Goal: Task Accomplishment & Management: Use online tool/utility

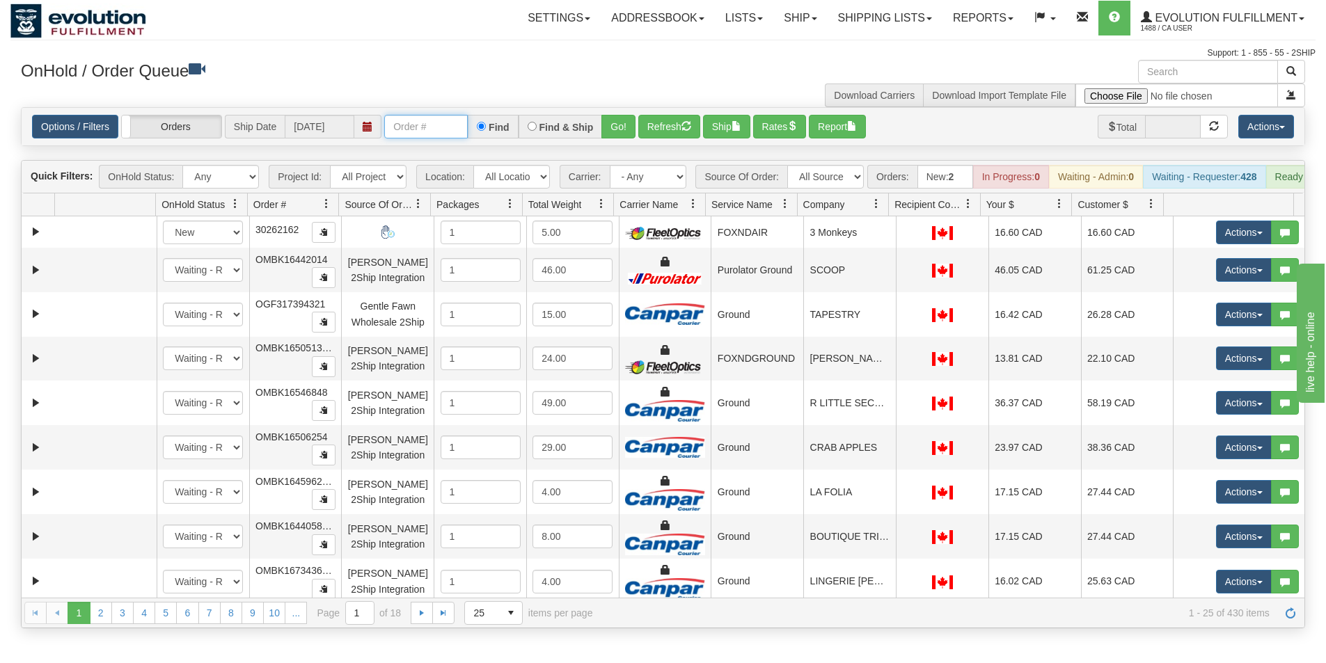
click at [436, 127] on input "text" at bounding box center [426, 127] width 84 height 24
type input "OGMS33524187-B"
click at [618, 120] on button "Go!" at bounding box center [618, 127] width 34 height 24
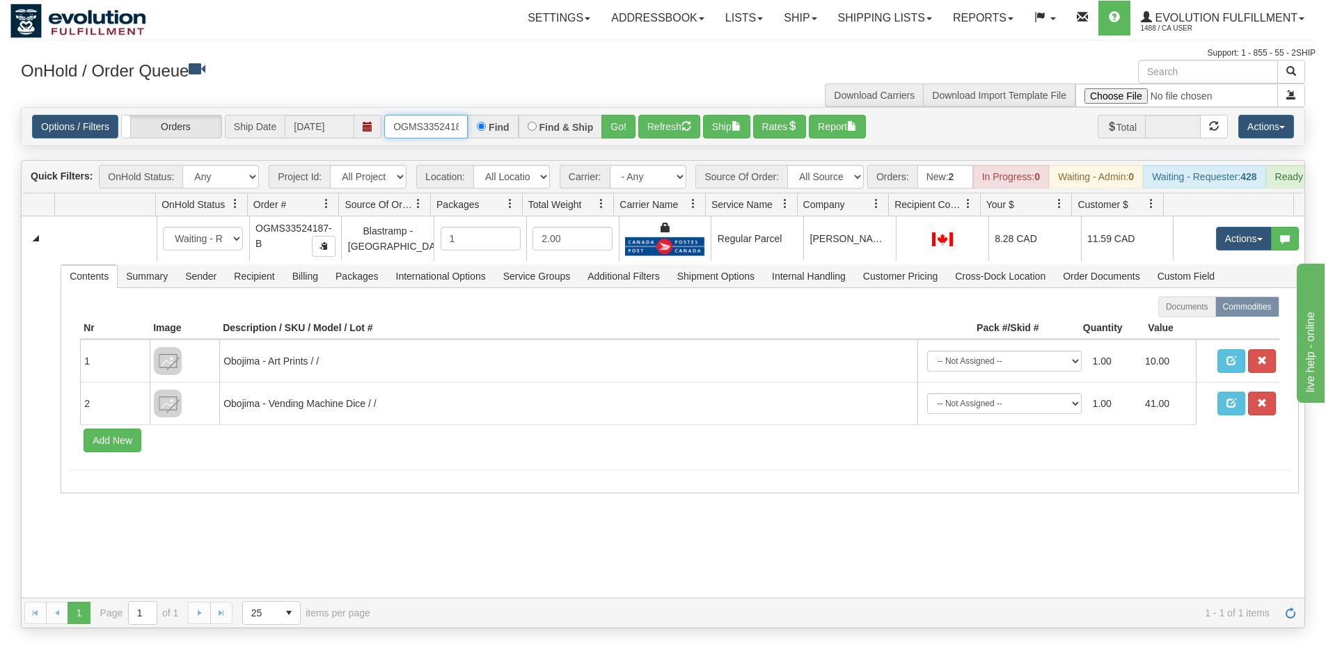
scroll to position [0, 17]
drag, startPoint x: 388, startPoint y: 125, endPoint x: 481, endPoint y: 128, distance: 93.3
click at [481, 128] on div "OGMS33524187-B Find Find & Ship Go!" at bounding box center [509, 127] width 251 height 24
click at [852, 182] on select "All Sources AirBlaster 2Ship Integration Ambler Apparel 2Ship Integration BC [M…" at bounding box center [825, 177] width 77 height 24
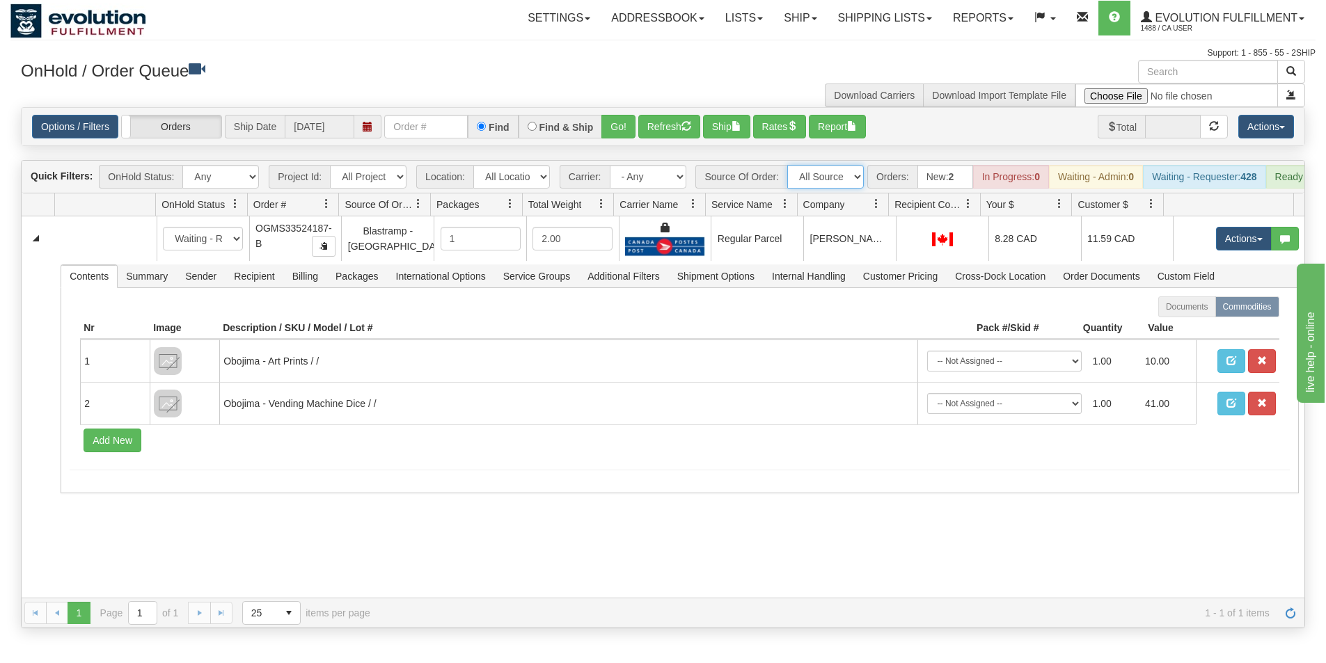
select select "Blastramp - [GEOGRAPHIC_DATA]"
click at [787, 165] on select "All Sources AirBlaster 2Ship Integration Ambler Apparel 2Ship Integration BC [M…" at bounding box center [825, 177] width 77 height 24
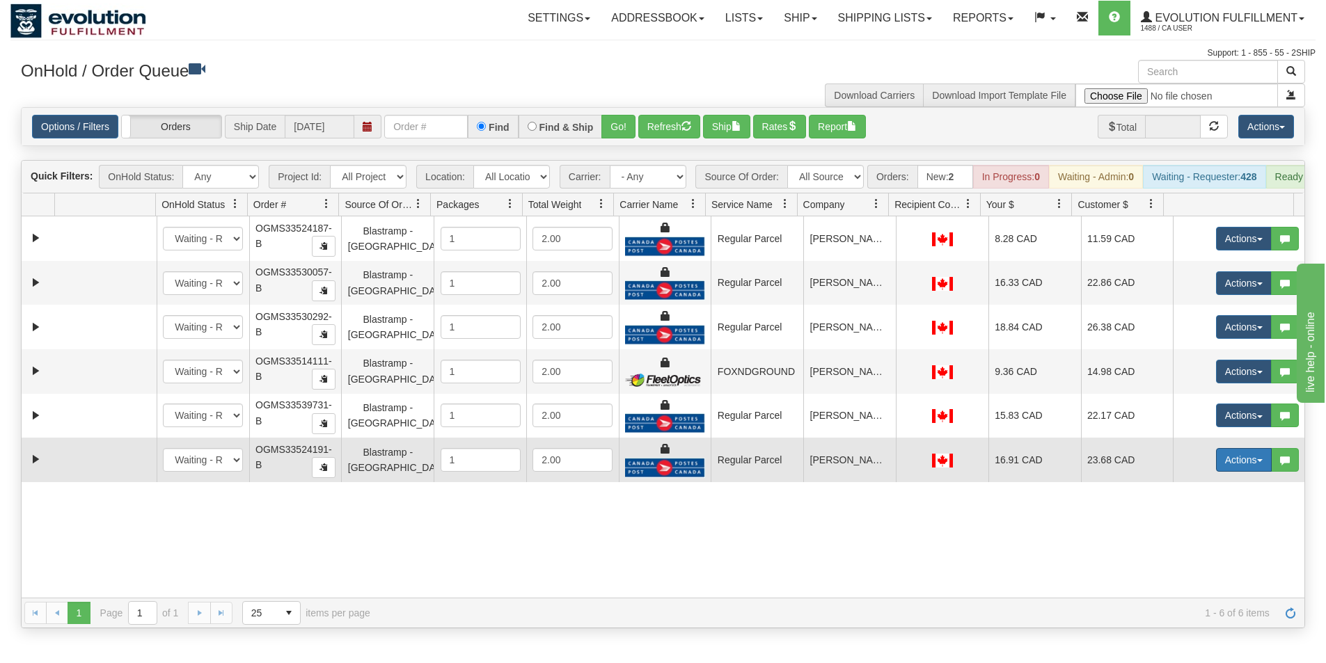
click at [1233, 467] on button "Actions" at bounding box center [1244, 460] width 56 height 24
click at [1208, 528] on span "Rate All Services" at bounding box center [1215, 522] width 84 height 11
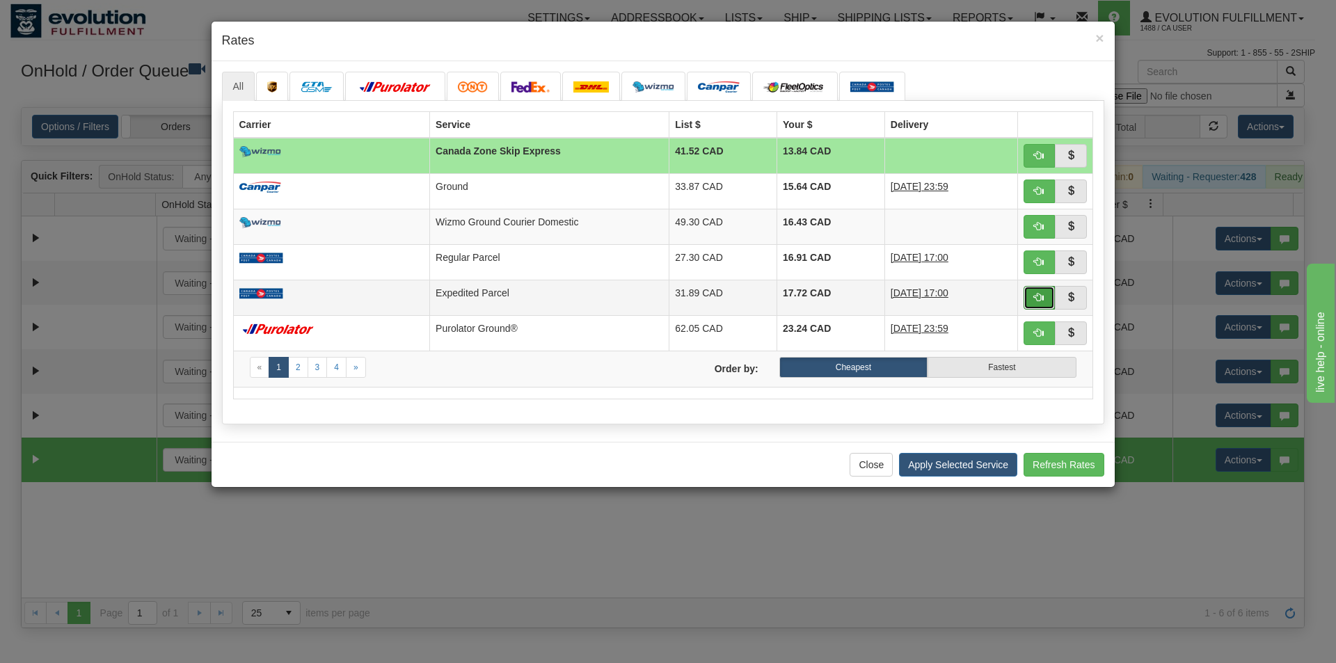
click at [1042, 296] on span "button" at bounding box center [1039, 297] width 10 height 10
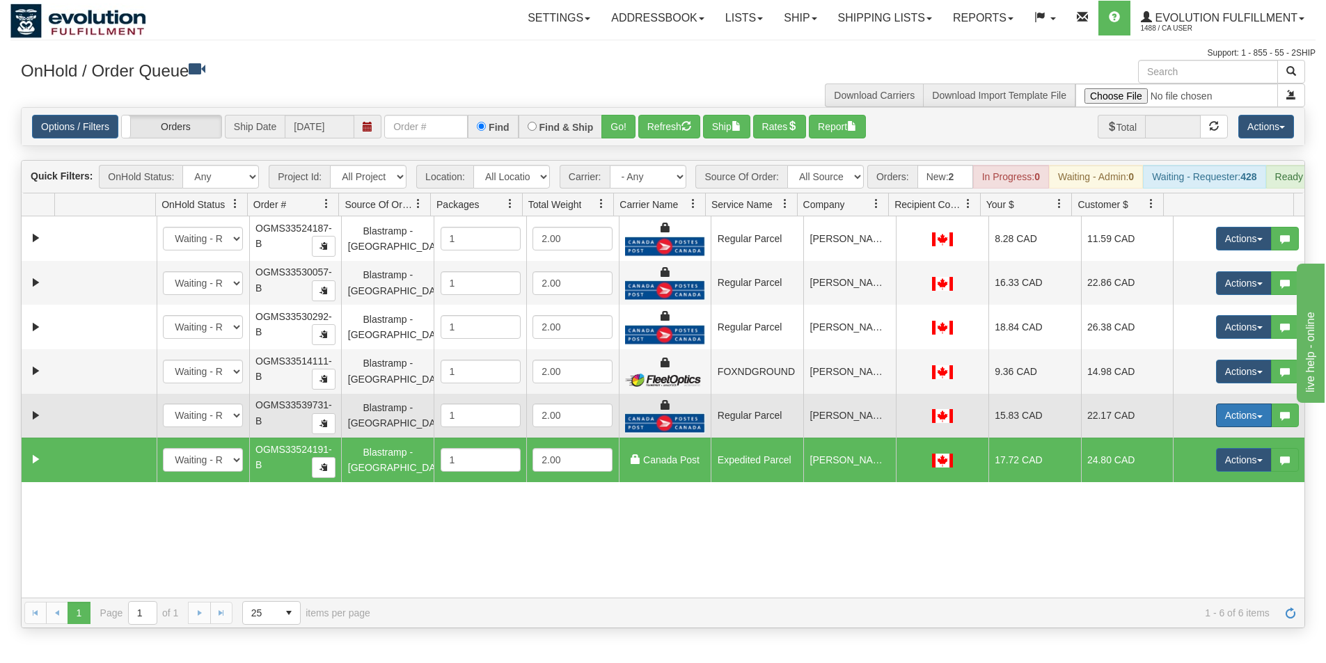
click at [1230, 425] on button "Actions" at bounding box center [1244, 416] width 56 height 24
click at [1210, 484] on span "Rate All Services" at bounding box center [1215, 478] width 84 height 11
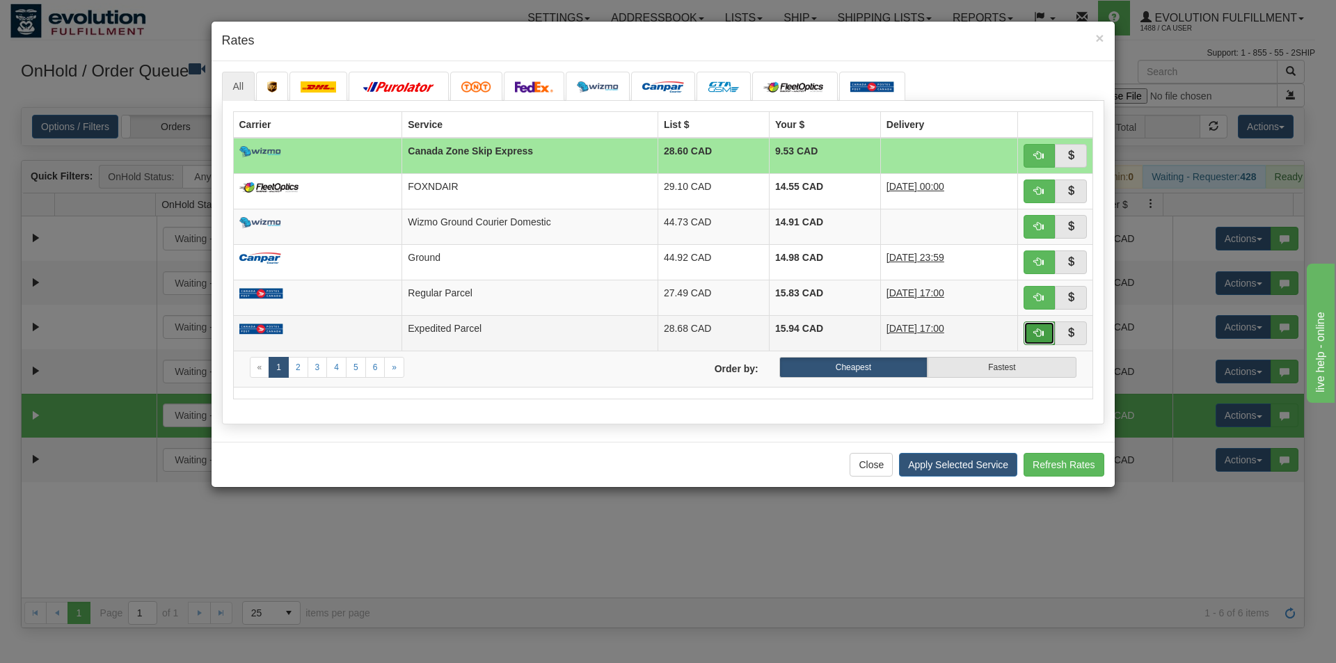
click at [1037, 331] on span "button" at bounding box center [1039, 333] width 10 height 10
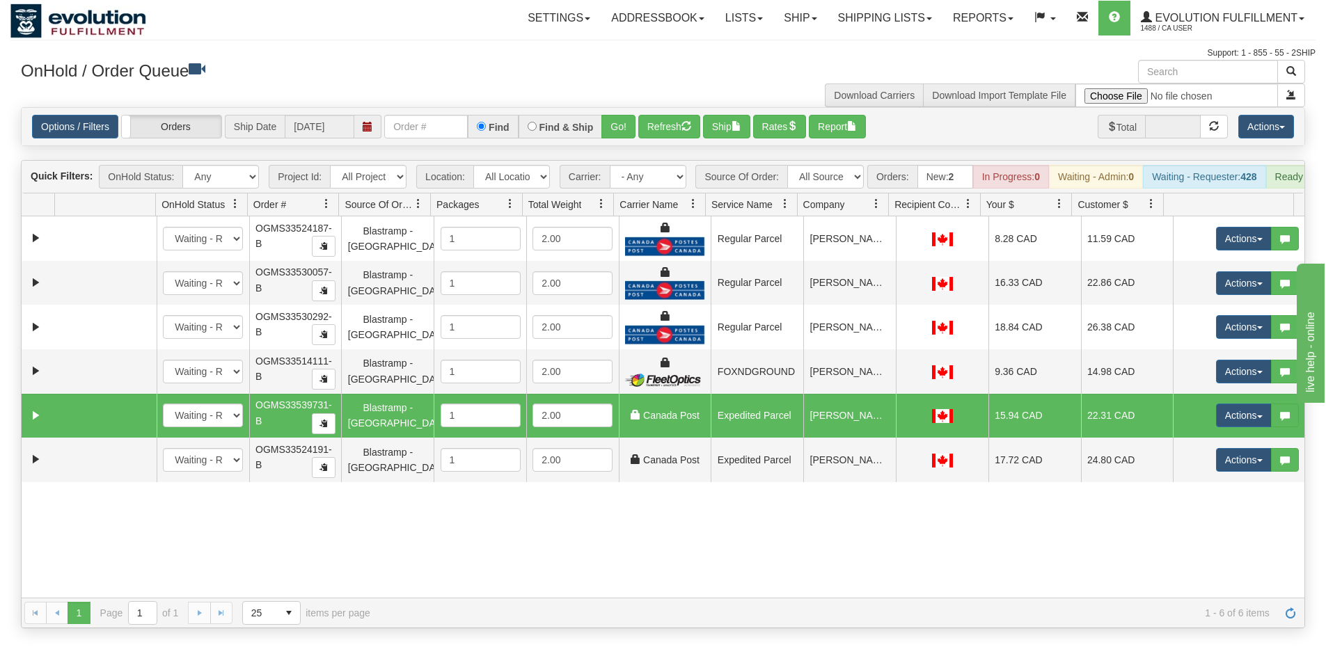
click at [876, 209] on span at bounding box center [876, 203] width 11 height 11
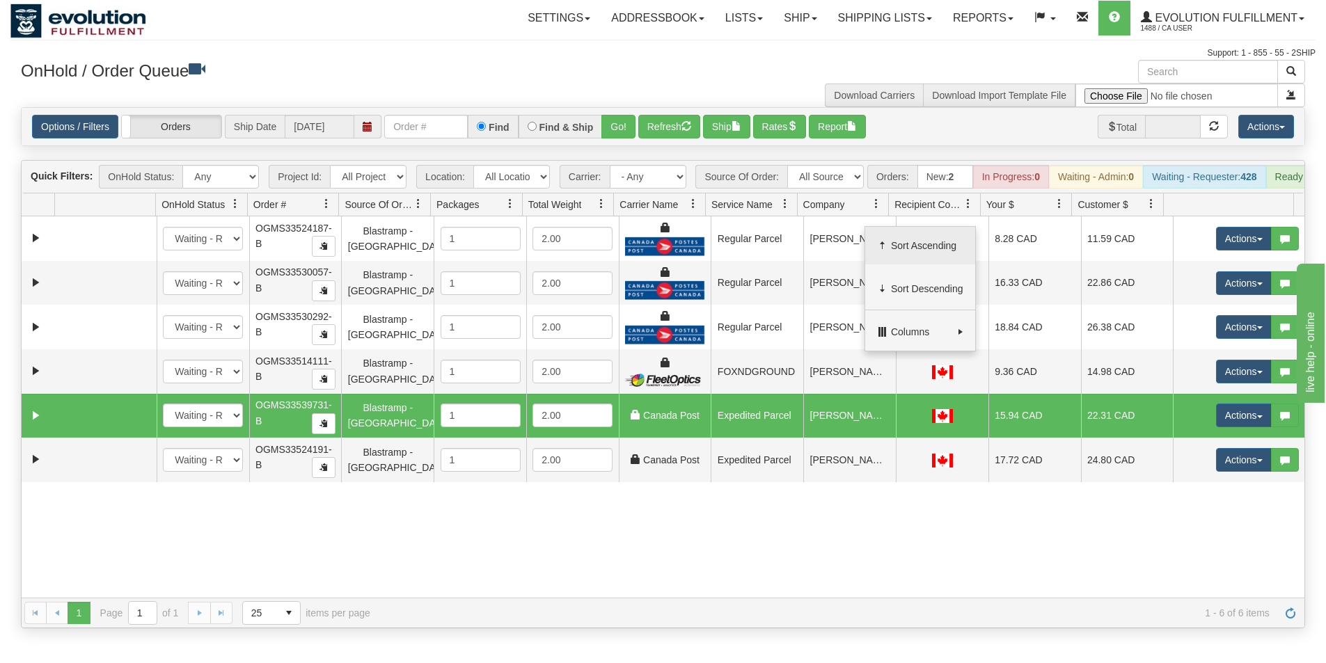
click at [918, 246] on span "Sort Ascending" at bounding box center [927, 246] width 72 height 14
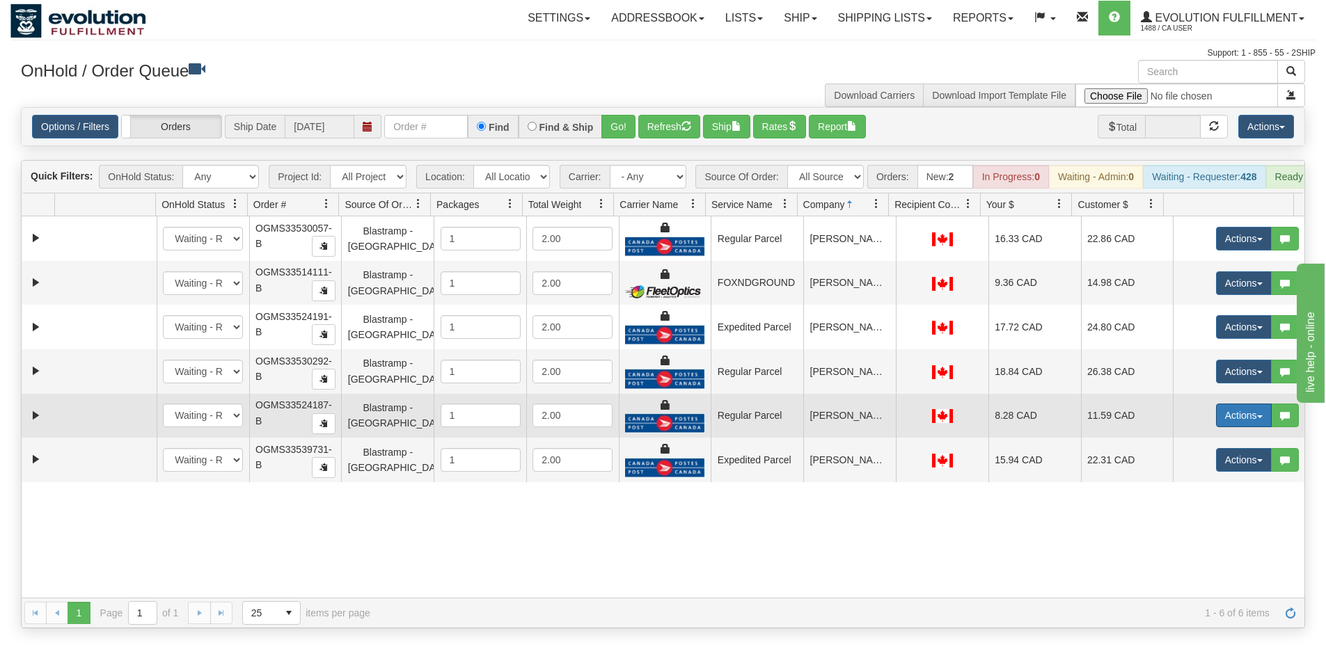
click at [1224, 422] on button "Actions" at bounding box center [1244, 416] width 56 height 24
click at [1194, 484] on span "Rate All Services" at bounding box center [1215, 478] width 84 height 11
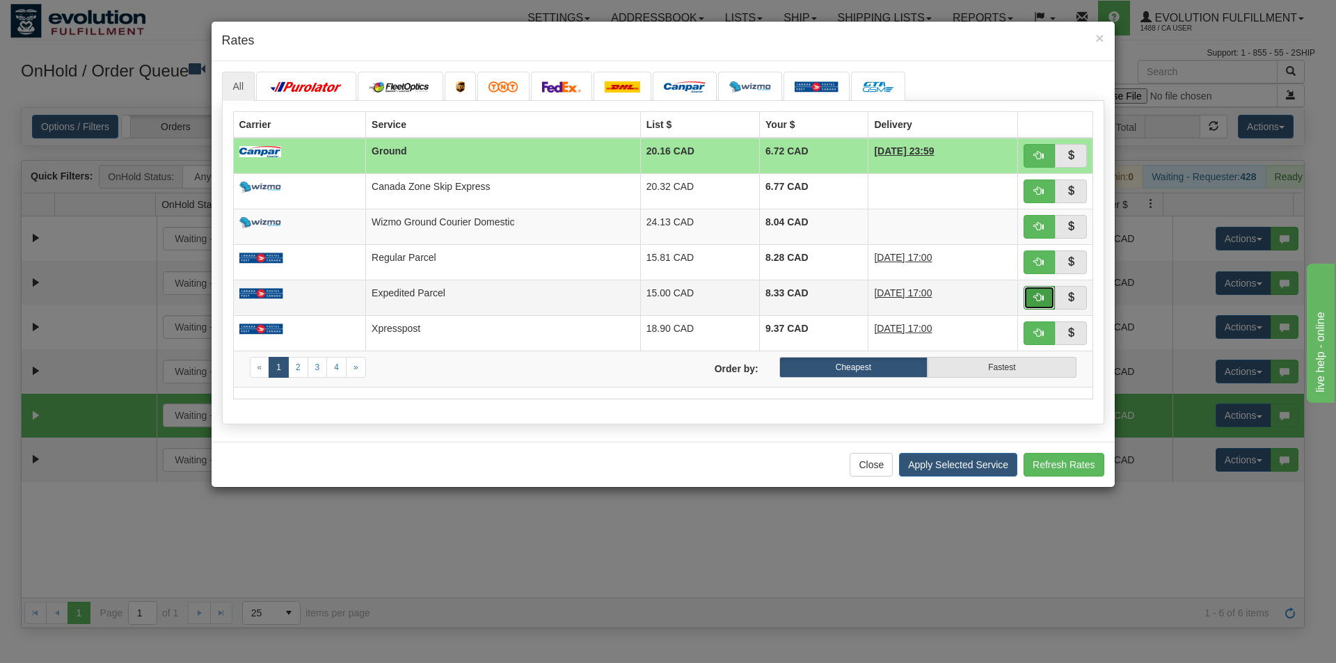
click at [1037, 293] on span "button" at bounding box center [1039, 297] width 10 height 10
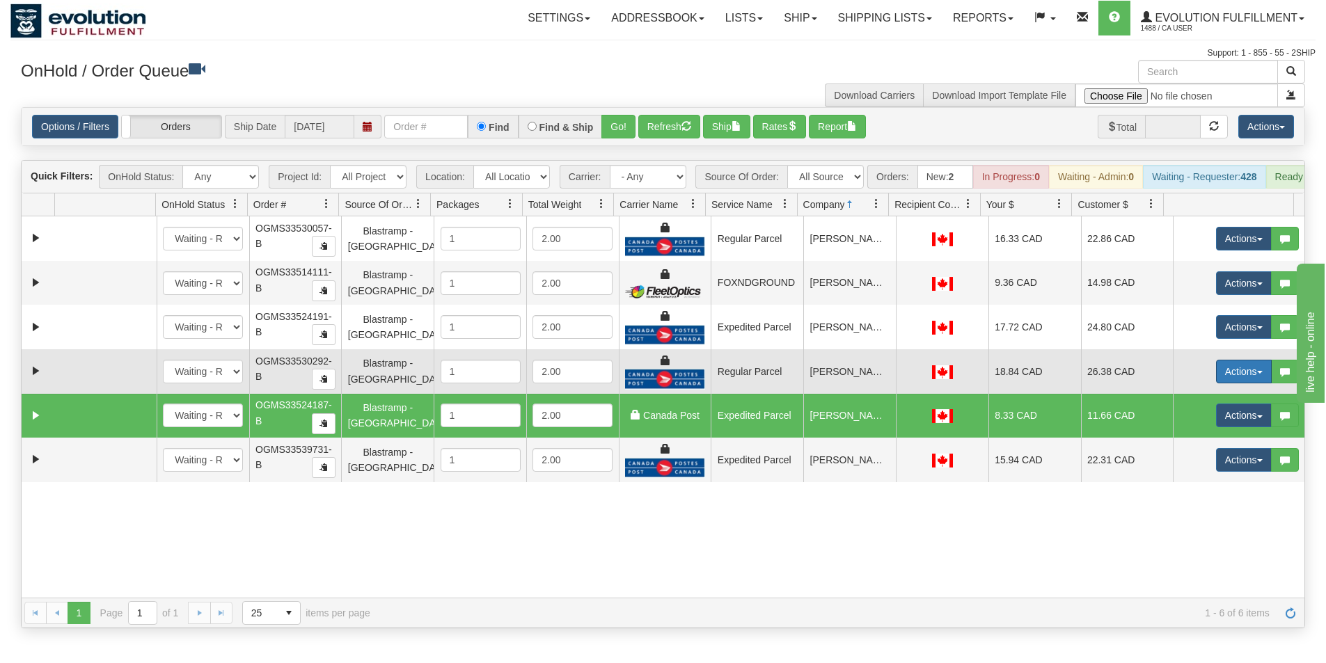
click at [1226, 381] on button "Actions" at bounding box center [1244, 372] width 56 height 24
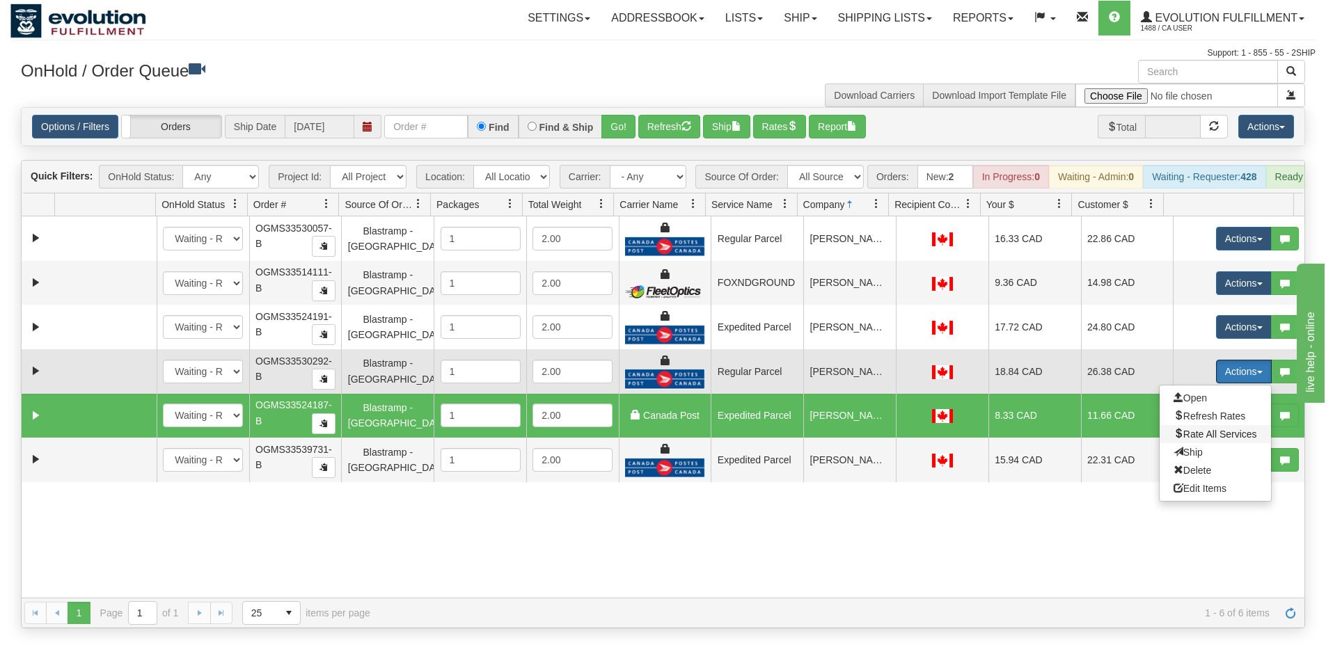
click at [1194, 440] on span "Rate All Services" at bounding box center [1215, 434] width 84 height 11
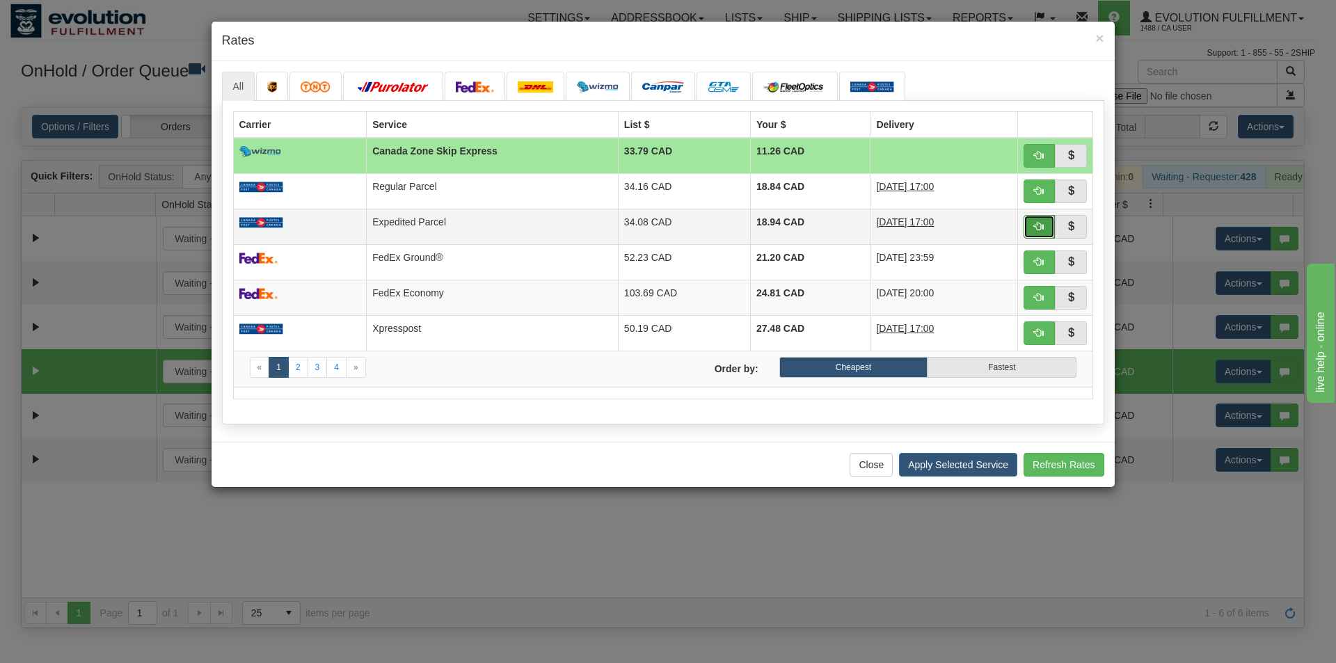
click at [1030, 223] on button "button" at bounding box center [1040, 227] width 32 height 24
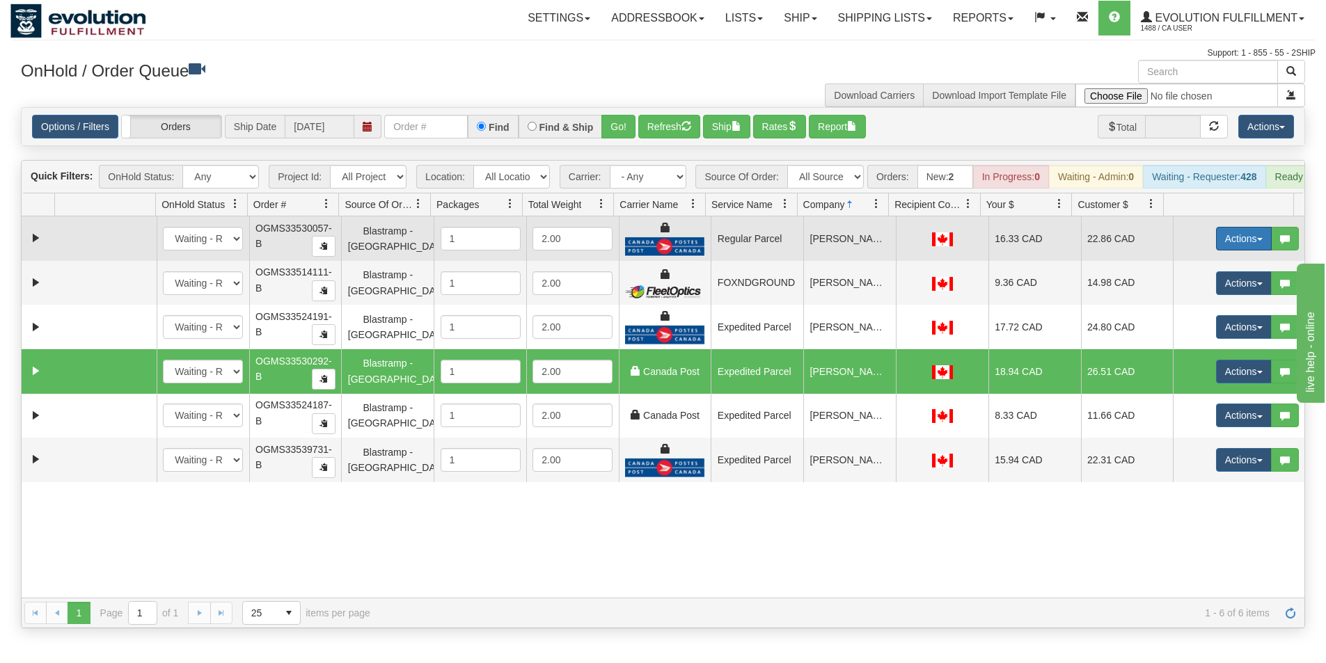
click at [1238, 251] on button "Actions" at bounding box center [1244, 239] width 56 height 24
click at [1187, 307] on span "Rate All Services" at bounding box center [1215, 301] width 84 height 11
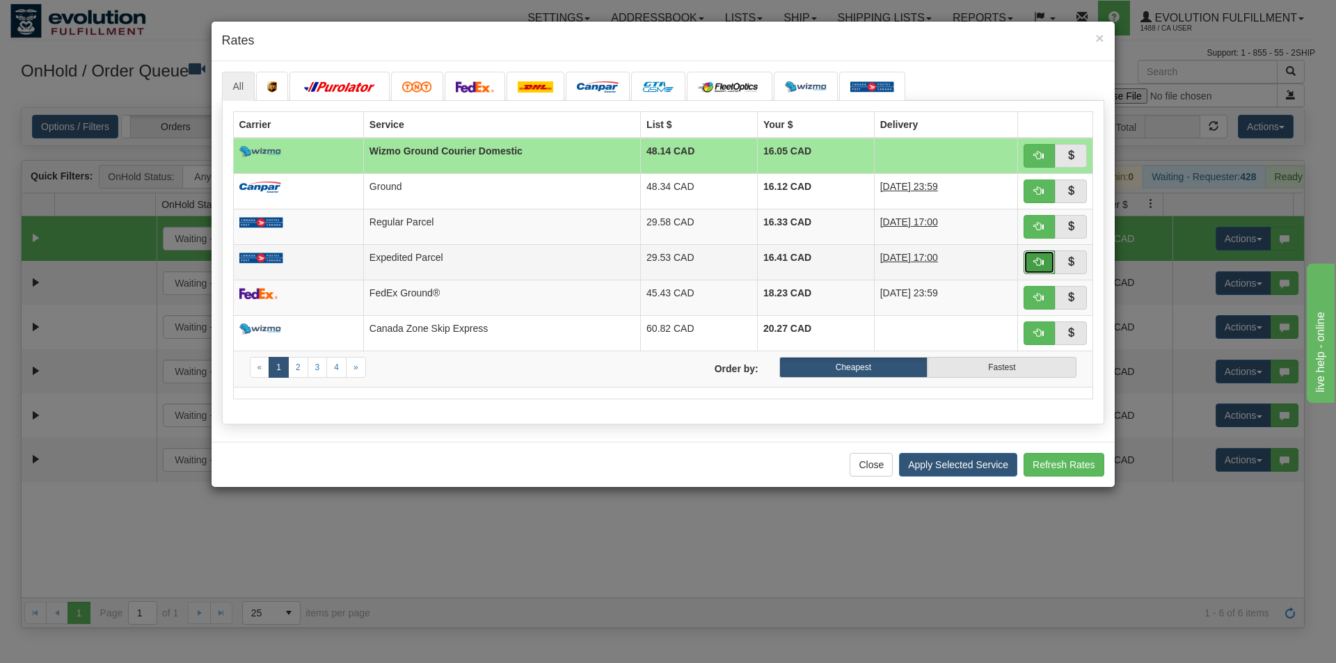
click at [1034, 262] on span "button" at bounding box center [1039, 262] width 10 height 10
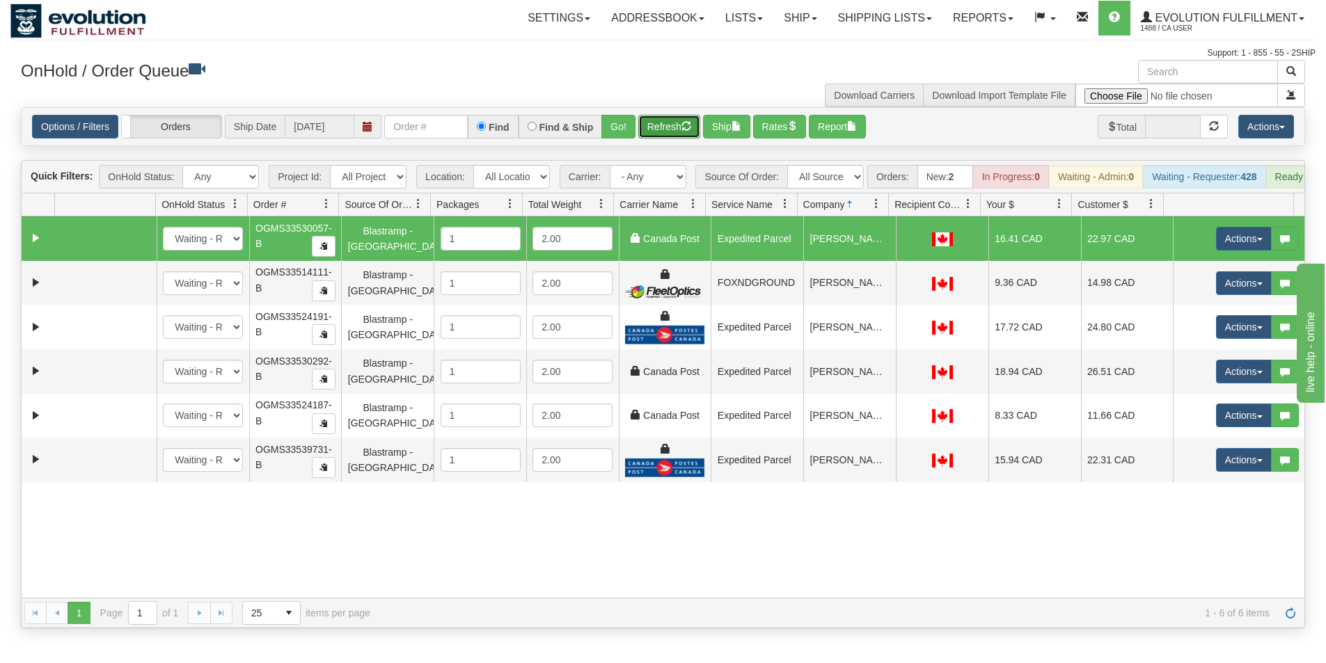
click at [662, 124] on button "Refresh" at bounding box center [669, 127] width 62 height 24
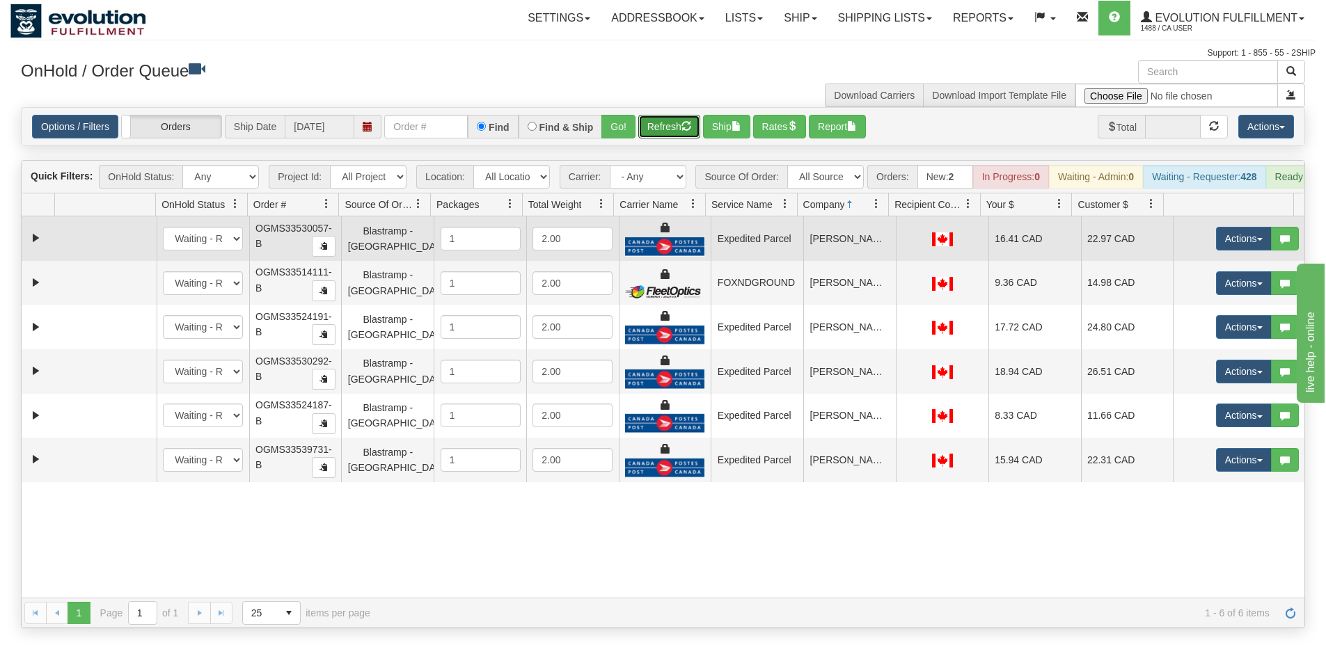
click at [770, 249] on td "Expedited Parcel" at bounding box center [757, 238] width 93 height 45
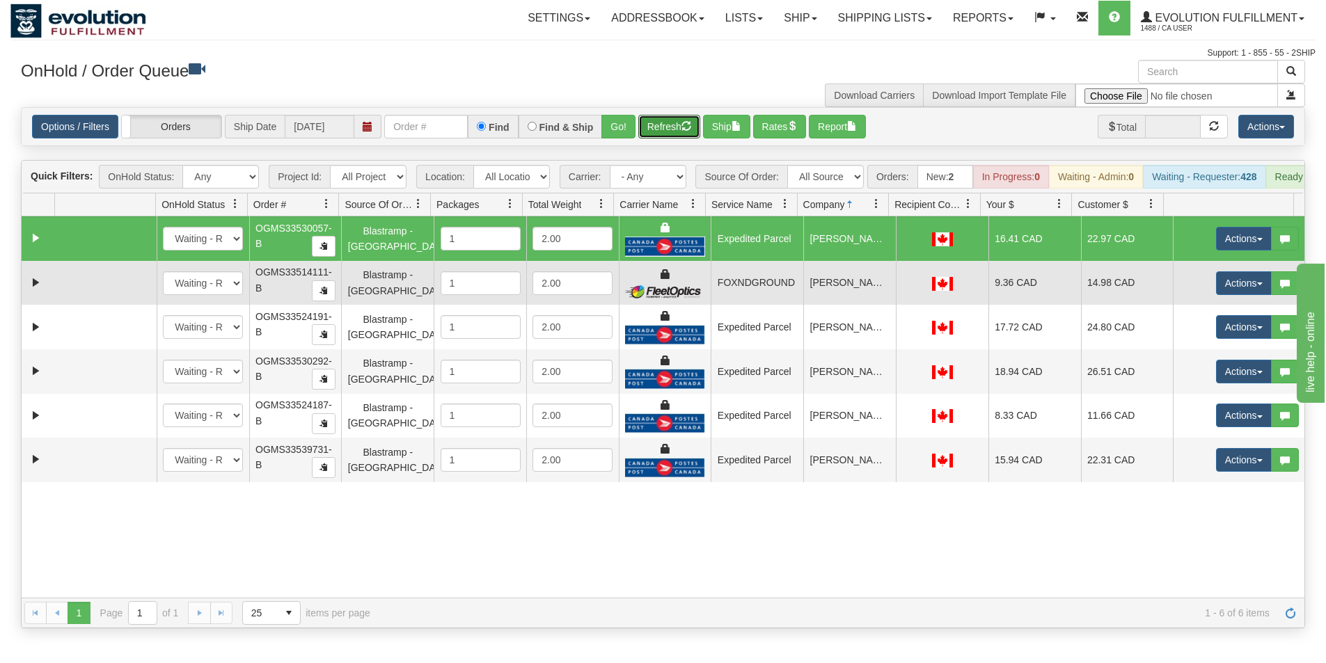
click at [763, 299] on td "FOXNDGROUND" at bounding box center [757, 283] width 93 height 45
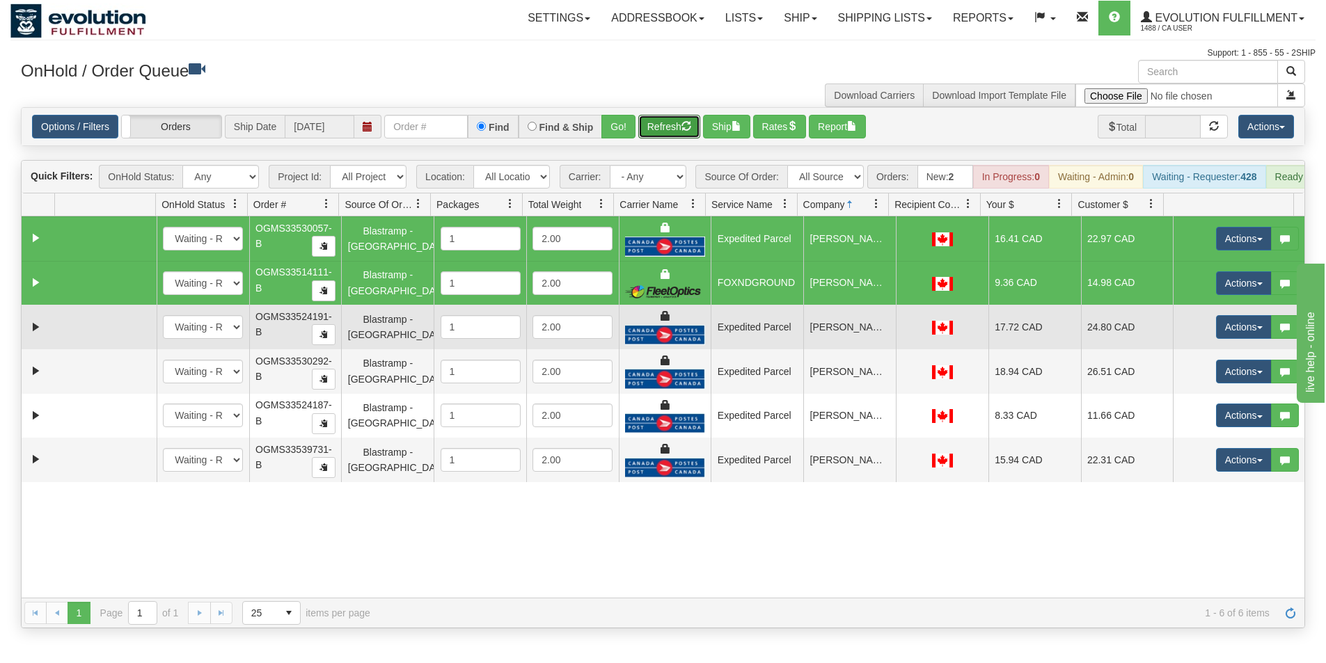
click at [763, 338] on td "Expedited Parcel" at bounding box center [757, 327] width 93 height 45
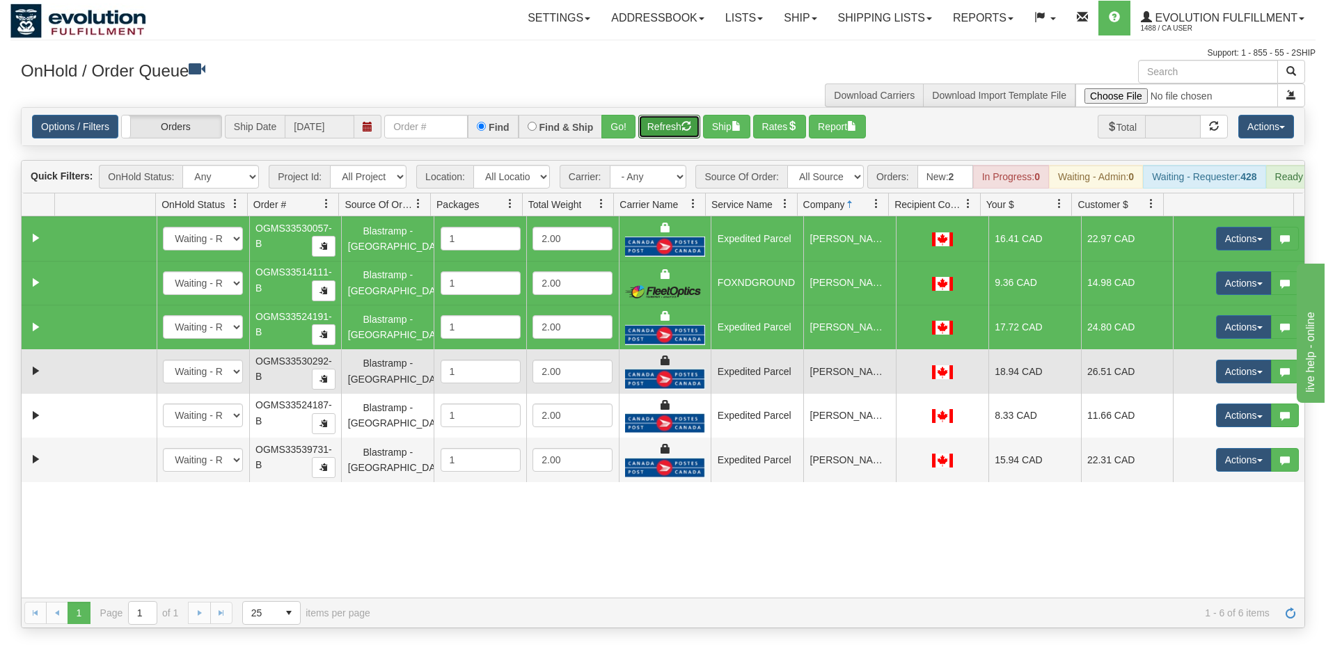
click at [760, 388] on td "Expedited Parcel" at bounding box center [757, 371] width 93 height 45
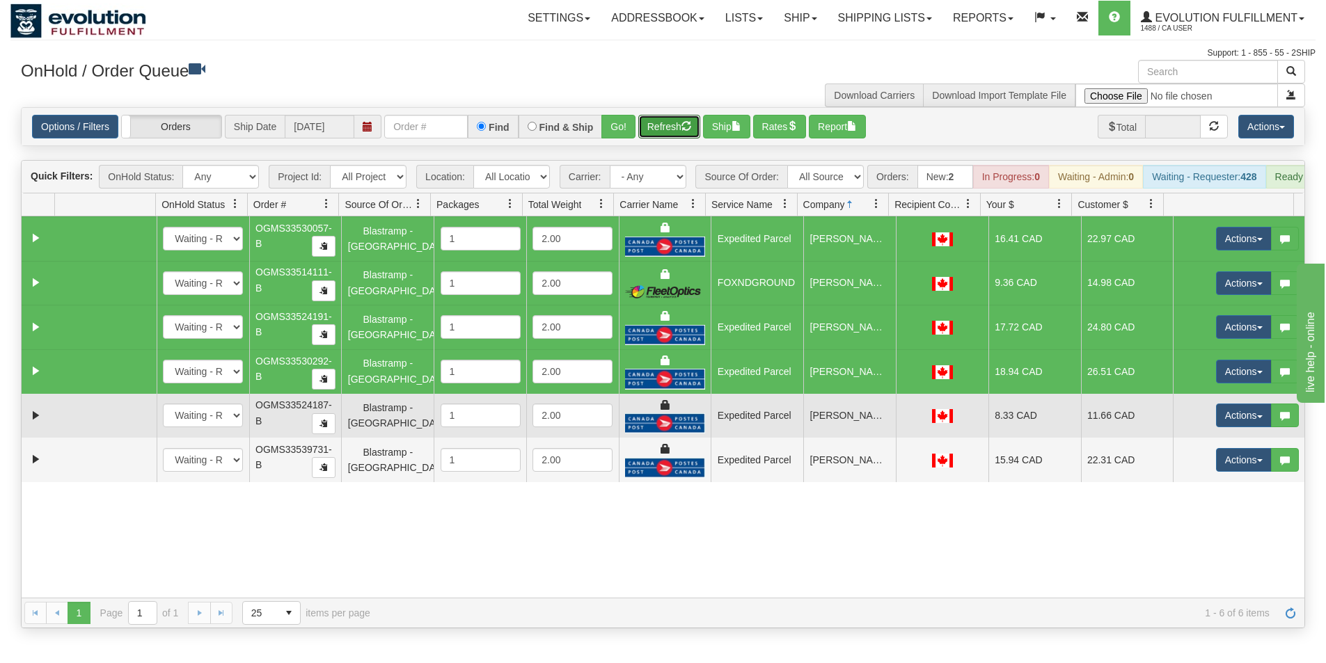
click at [760, 420] on td "Expedited Parcel" at bounding box center [757, 416] width 93 height 45
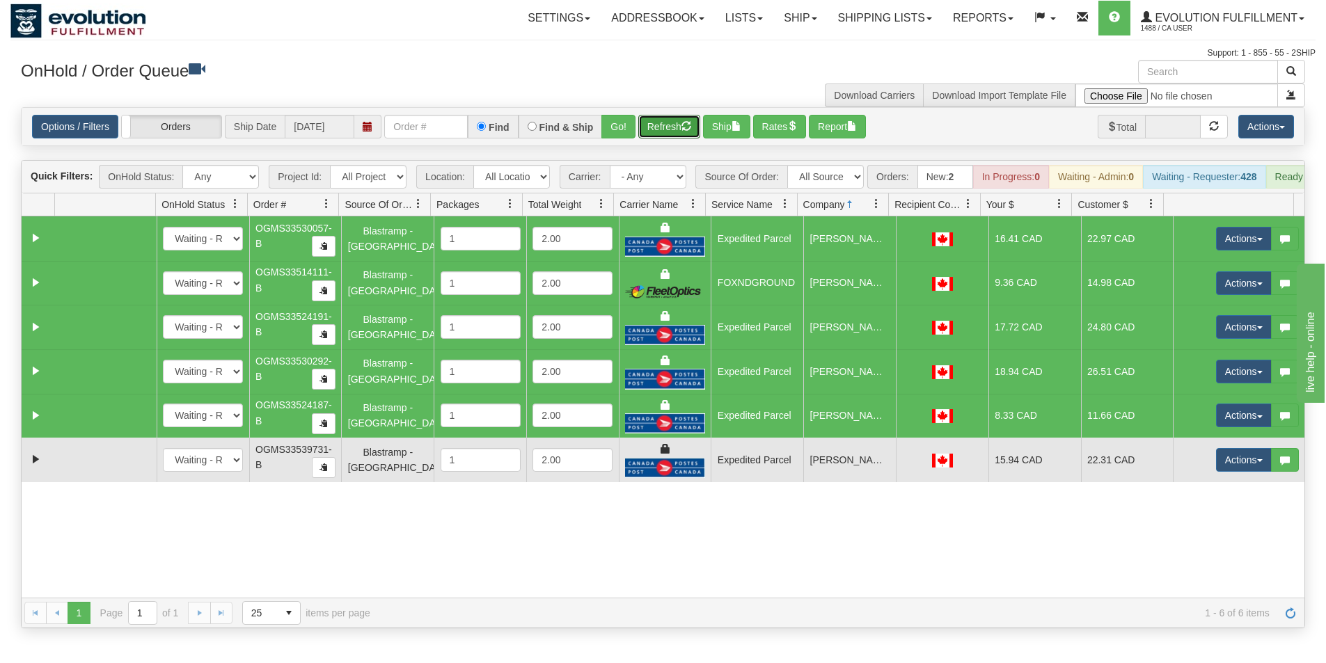
click at [759, 475] on td "Expedited Parcel" at bounding box center [757, 460] width 93 height 45
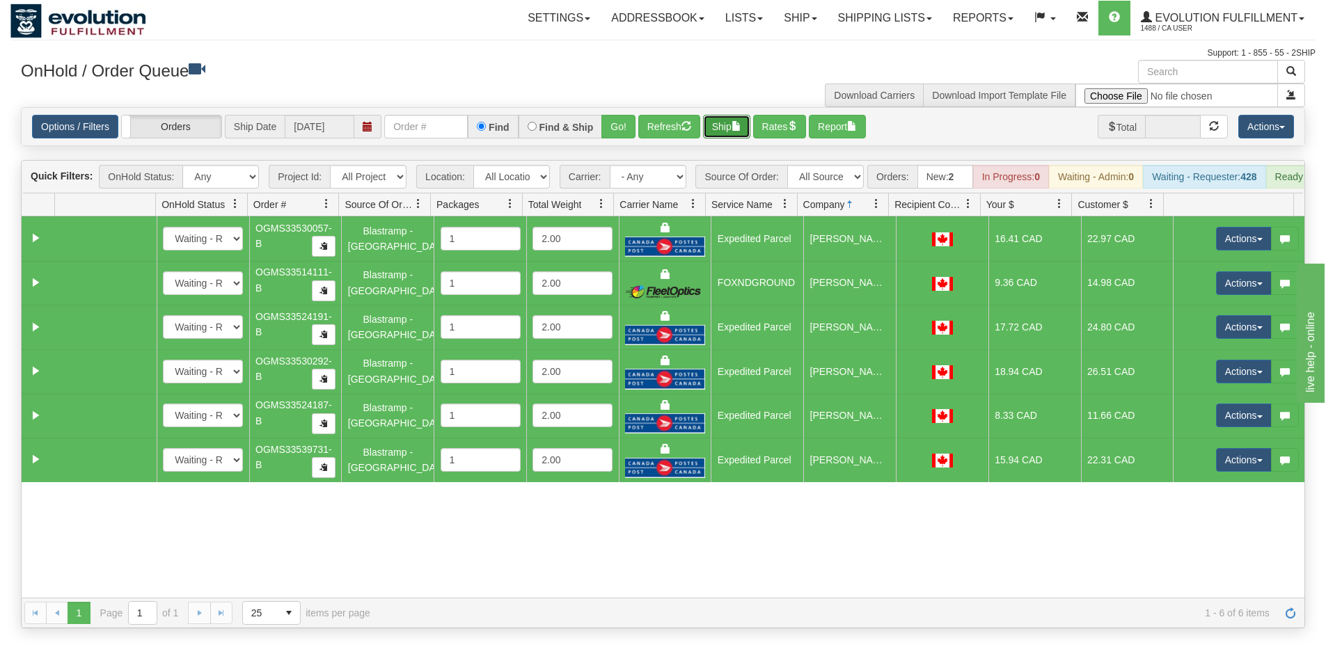
click at [728, 130] on button "Ship" at bounding box center [726, 127] width 47 height 24
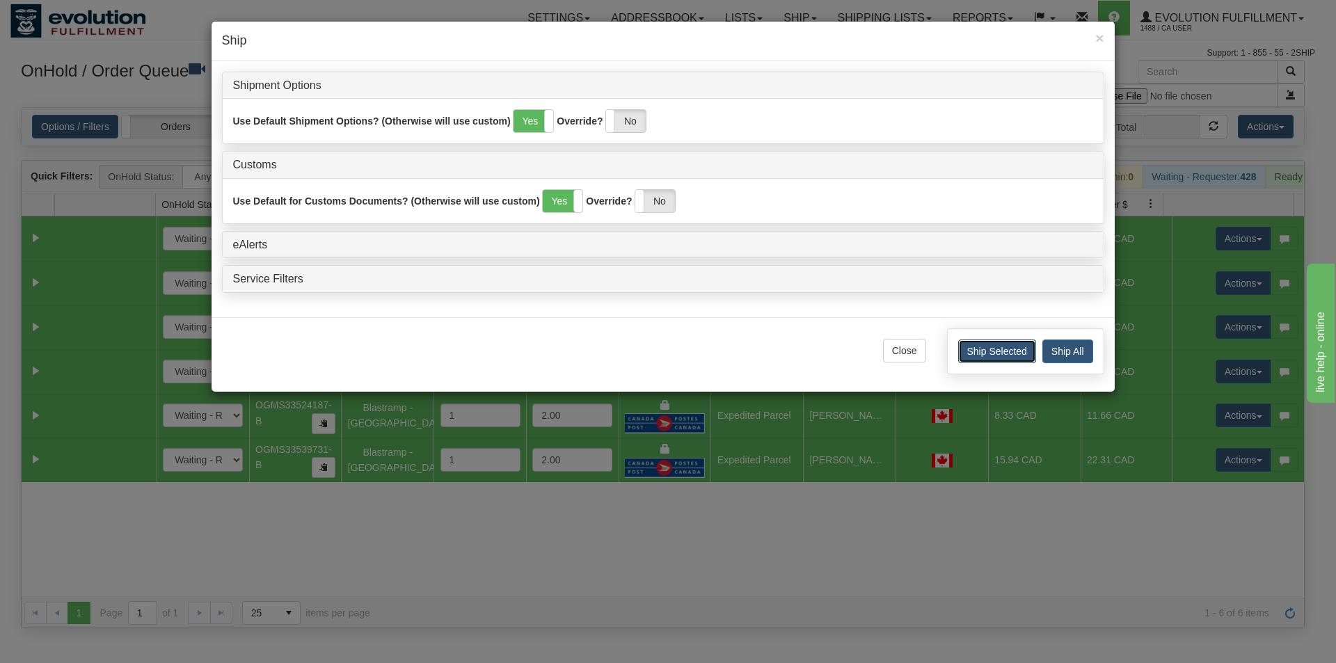
click at [983, 350] on button "Ship Selected" at bounding box center [997, 352] width 78 height 24
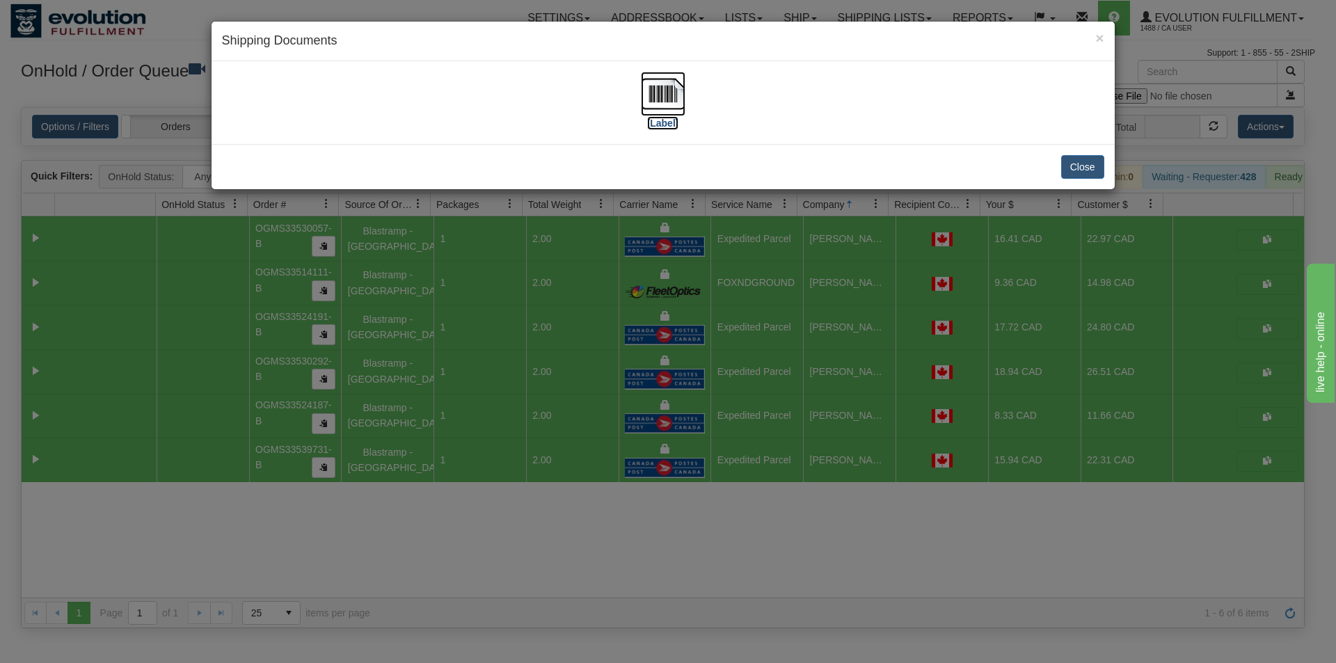
click at [667, 97] on img at bounding box center [663, 94] width 45 height 45
click at [763, 516] on div "× Shipping Documents [Label] Close" at bounding box center [668, 331] width 1336 height 663
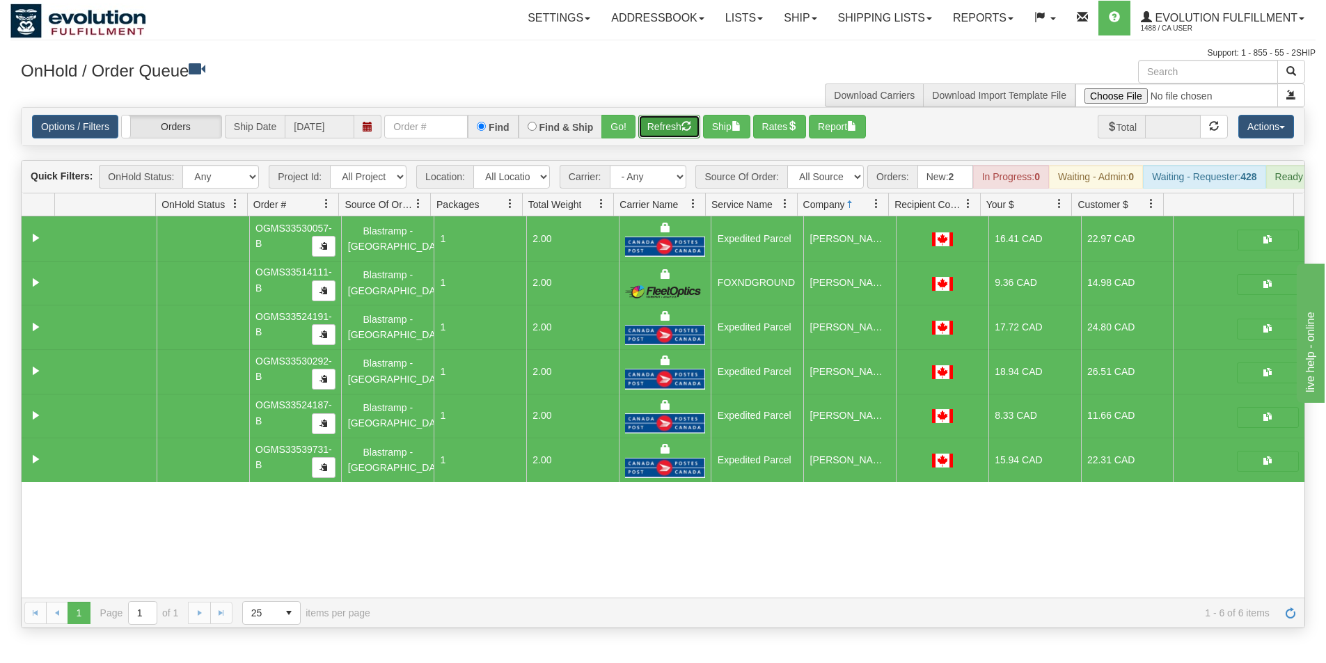
click at [685, 134] on button "Refresh" at bounding box center [669, 127] width 62 height 24
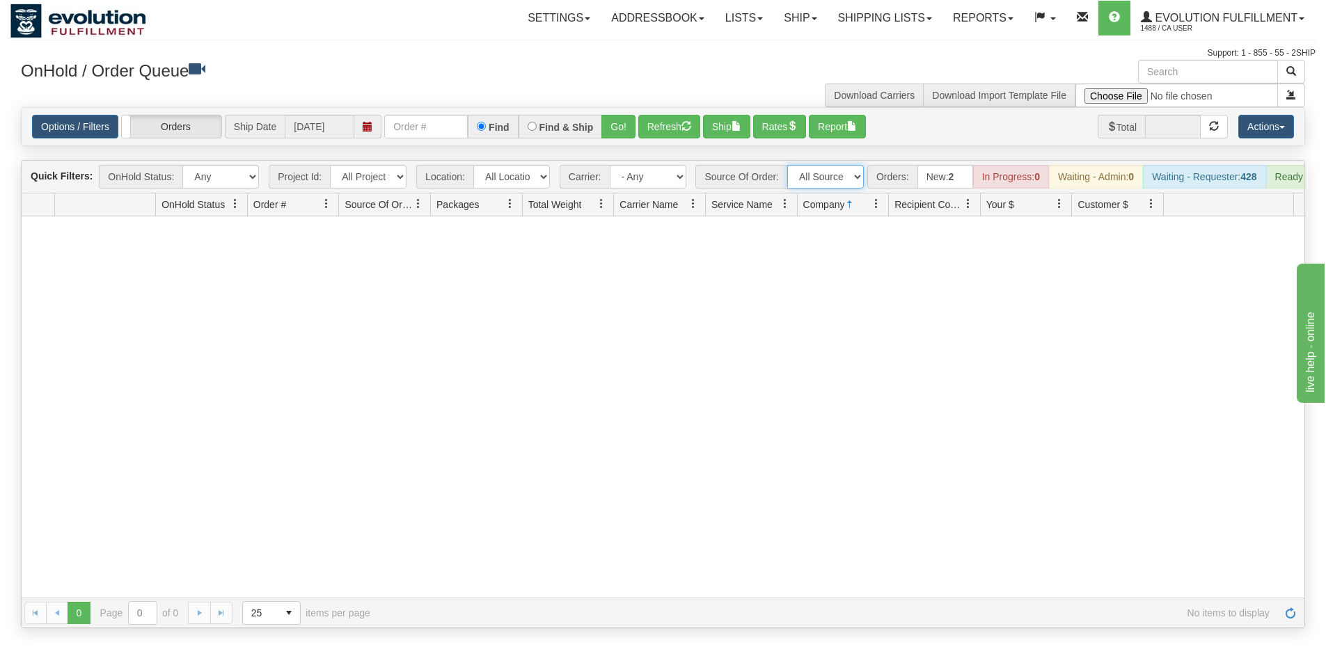
click at [829, 181] on select "All Sources AirBlaster 2Ship Integration Ambler Apparel 2Ship Integration BC [M…" at bounding box center [825, 177] width 77 height 24
click at [787, 165] on select "All Sources AirBlaster 2Ship Integration Ambler Apparel 2Ship Integration BC [M…" at bounding box center [825, 177] width 77 height 24
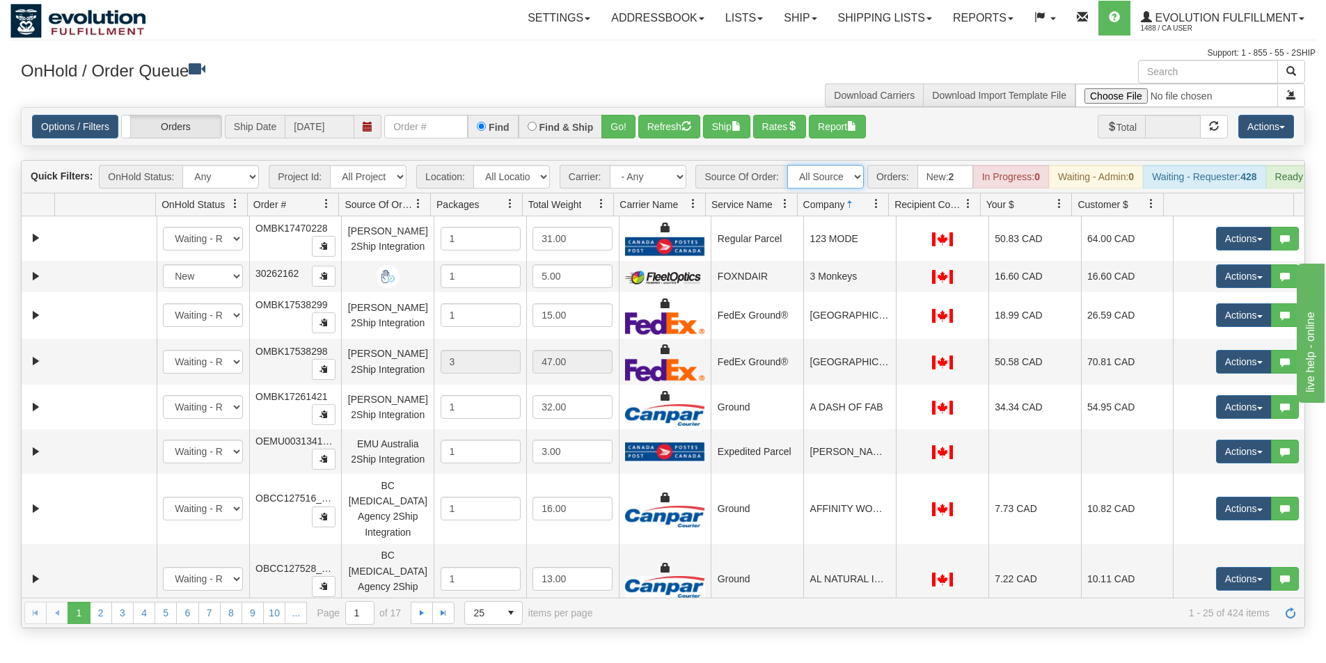
click at [832, 176] on select "All Sources AirBlaster 2Ship Integration Ambler Apparel 2Ship Integration BC [M…" at bounding box center [825, 177] width 77 height 24
select select "Tofino Towels 2Ship"
click at [787, 165] on select "All Sources AirBlaster 2Ship Integration Ambler Apparel 2Ship Integration BC [M…" at bounding box center [825, 177] width 77 height 24
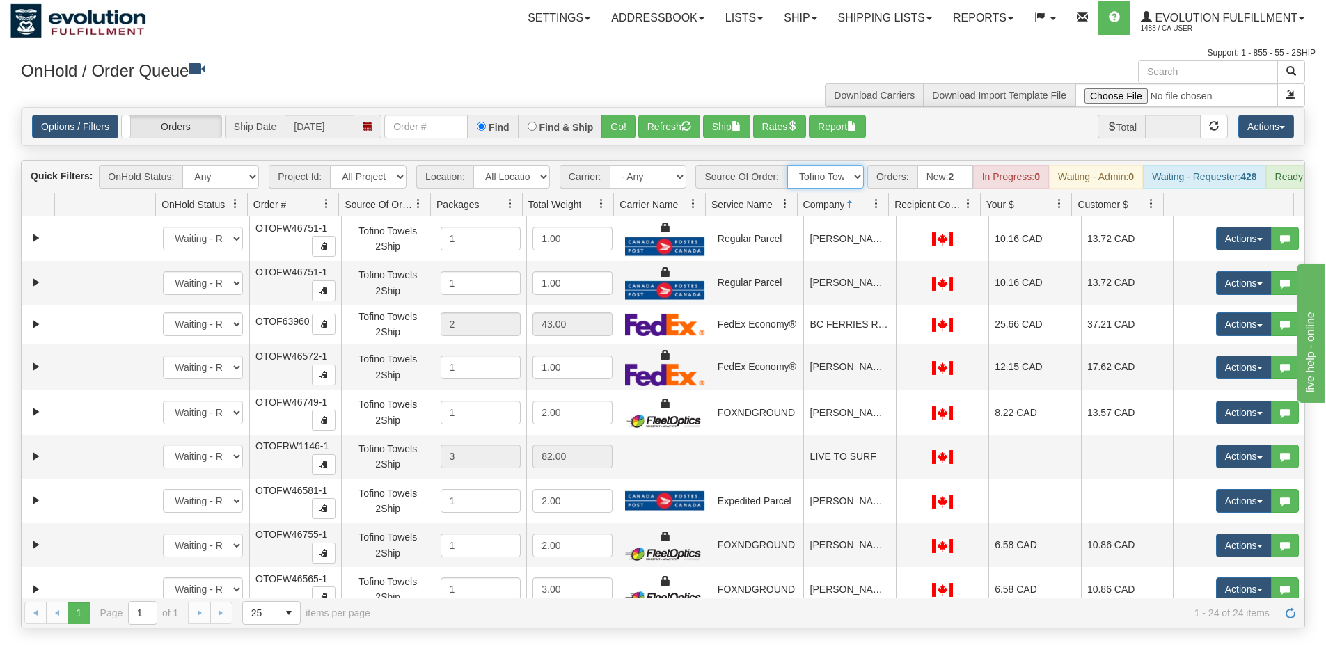
click at [880, 209] on span at bounding box center [876, 203] width 11 height 11
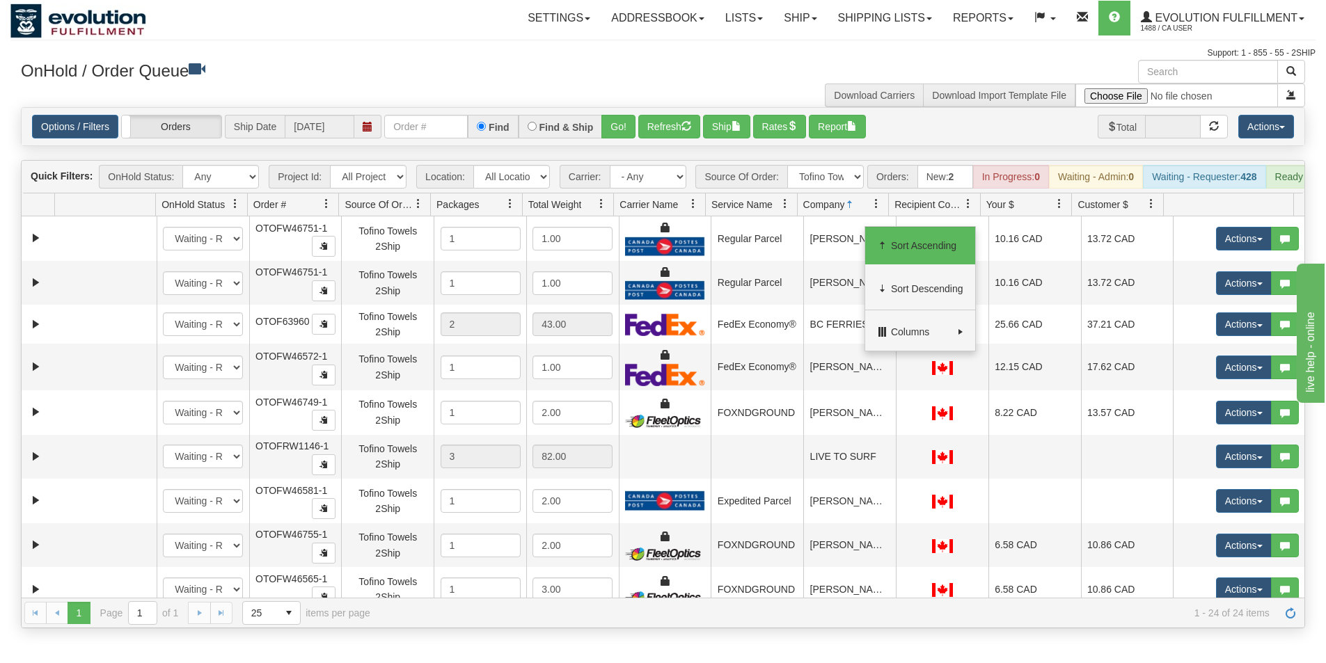
click at [912, 250] on span "Sort Ascending" at bounding box center [927, 246] width 72 height 14
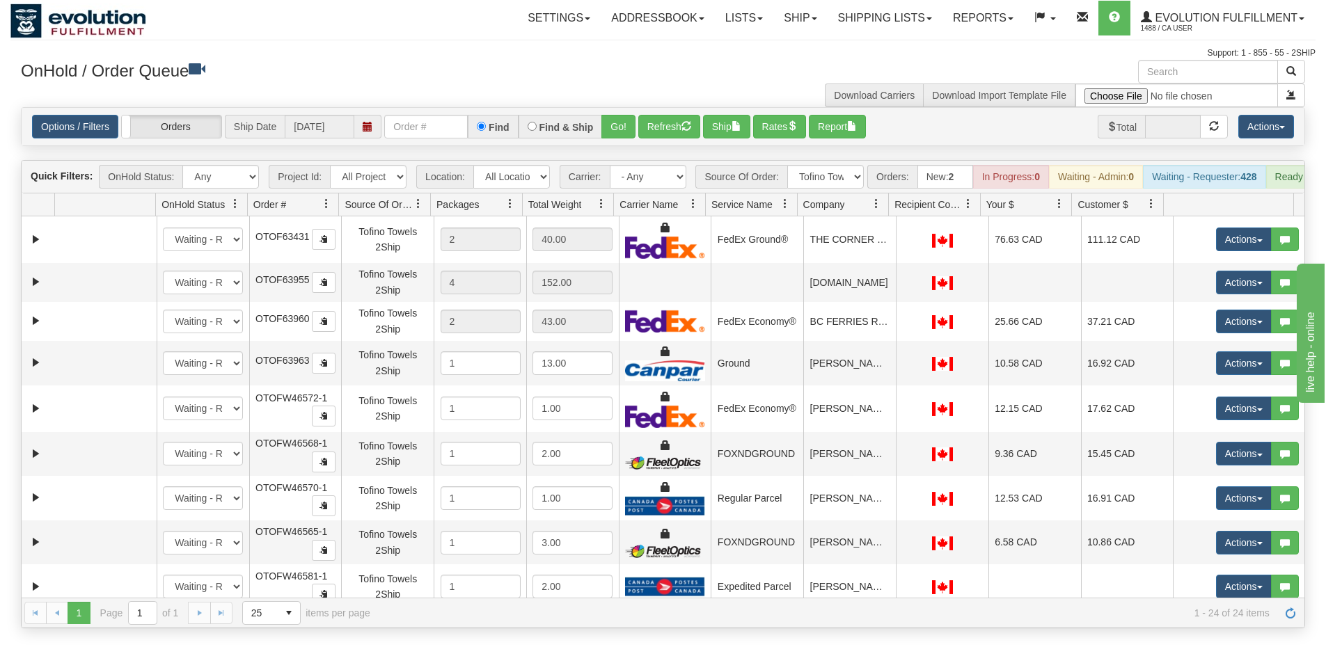
click at [875, 209] on span at bounding box center [876, 203] width 11 height 11
click at [909, 244] on span "Sort Ascending" at bounding box center [927, 246] width 72 height 14
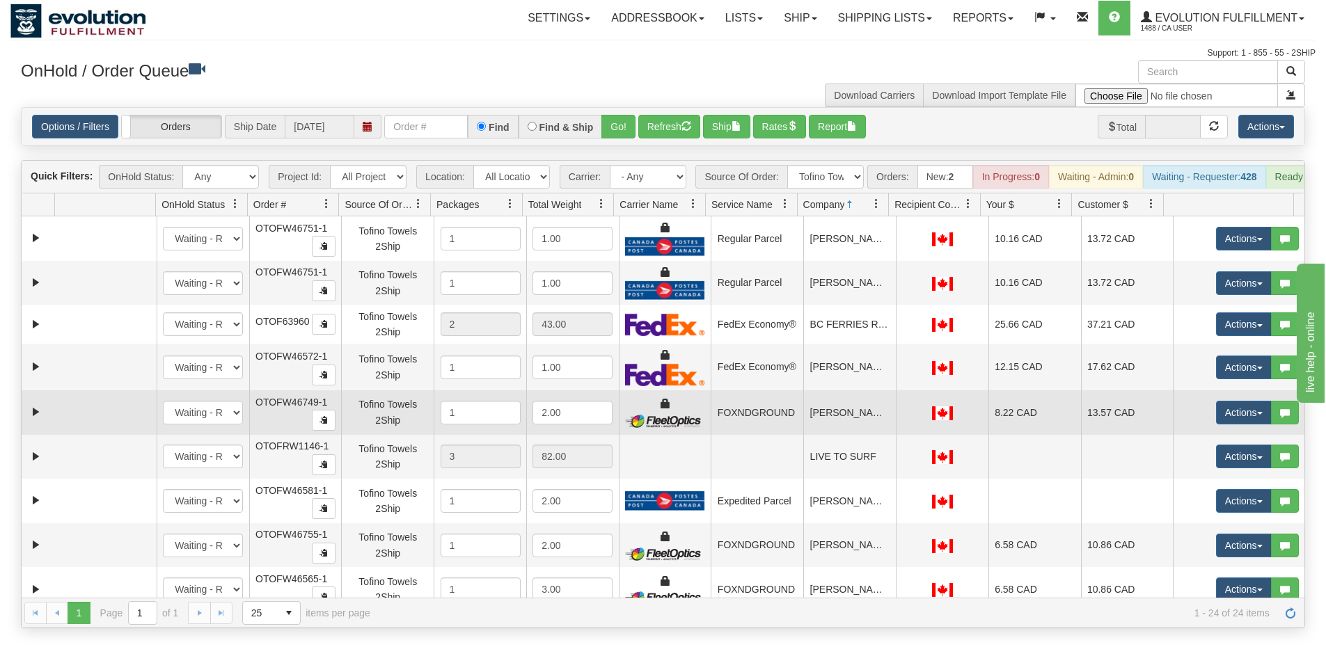
click at [850, 418] on td "[PERSON_NAME]" at bounding box center [849, 412] width 93 height 45
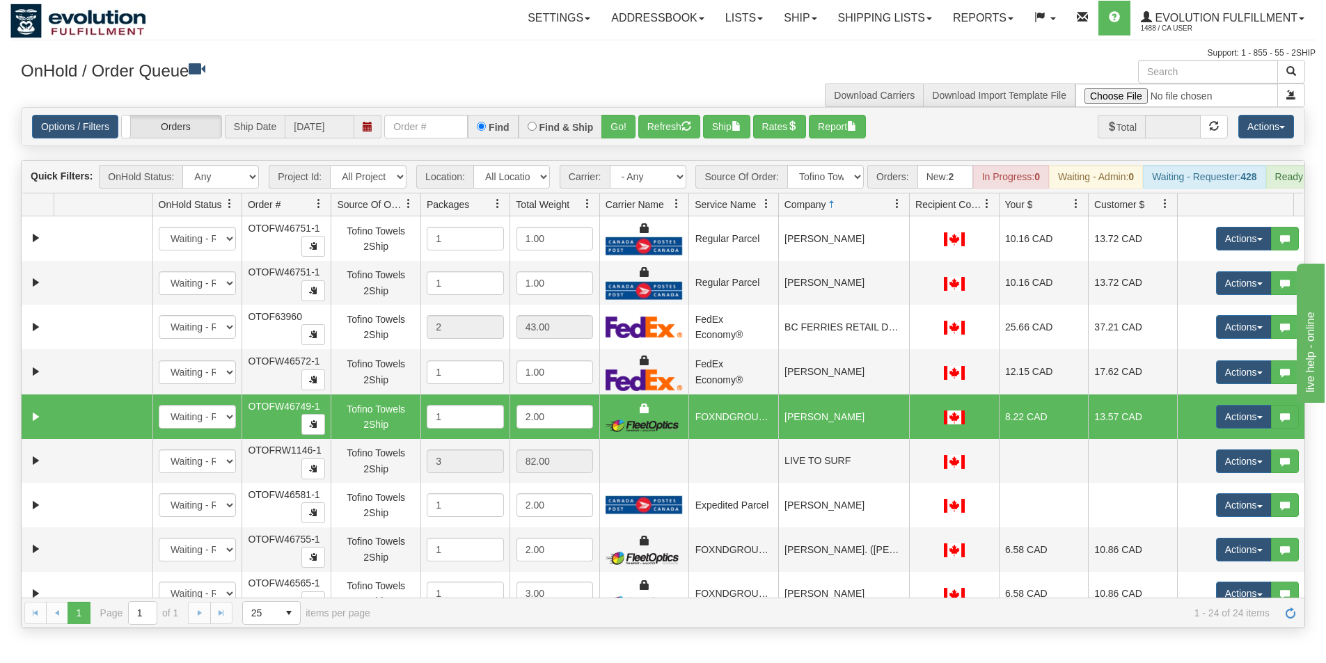
drag, startPoint x: 888, startPoint y: 212, endPoint x: 901, endPoint y: 213, distance: 12.5
click at [901, 213] on div "Id Location Request Id Reply Id OnHold Status Order # Source Of Order Packages …" at bounding box center [658, 204] width 1272 height 22
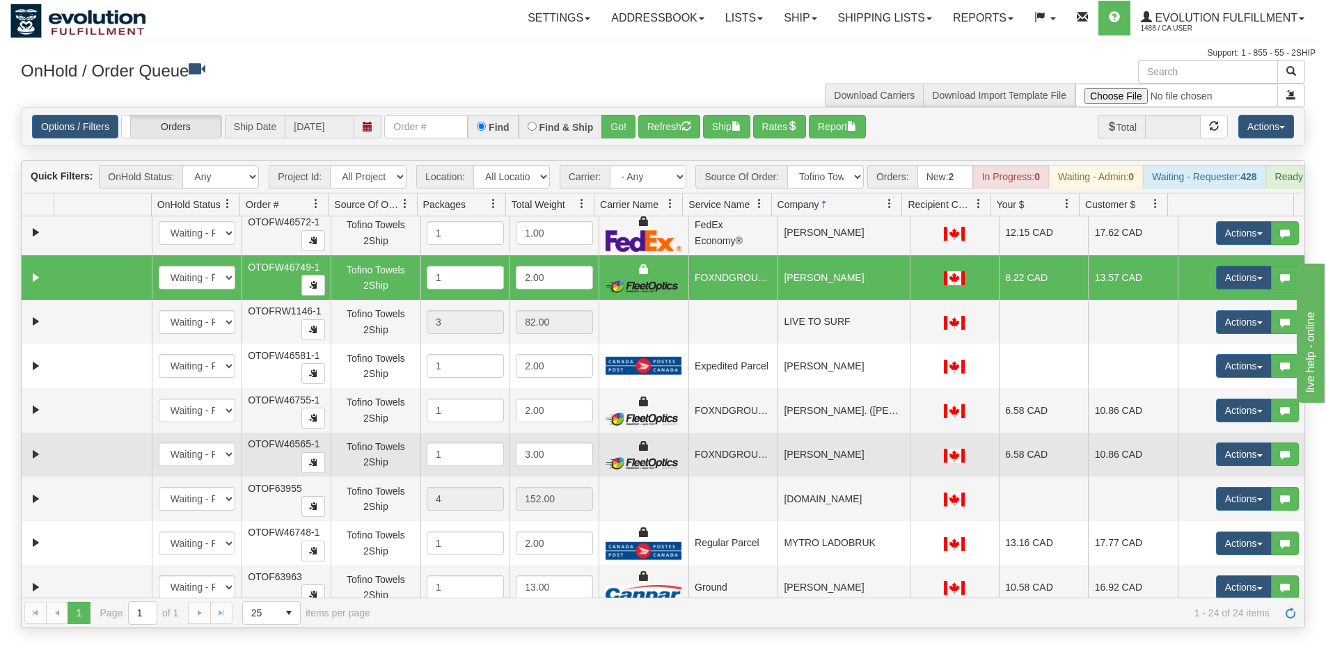
scroll to position [209, 0]
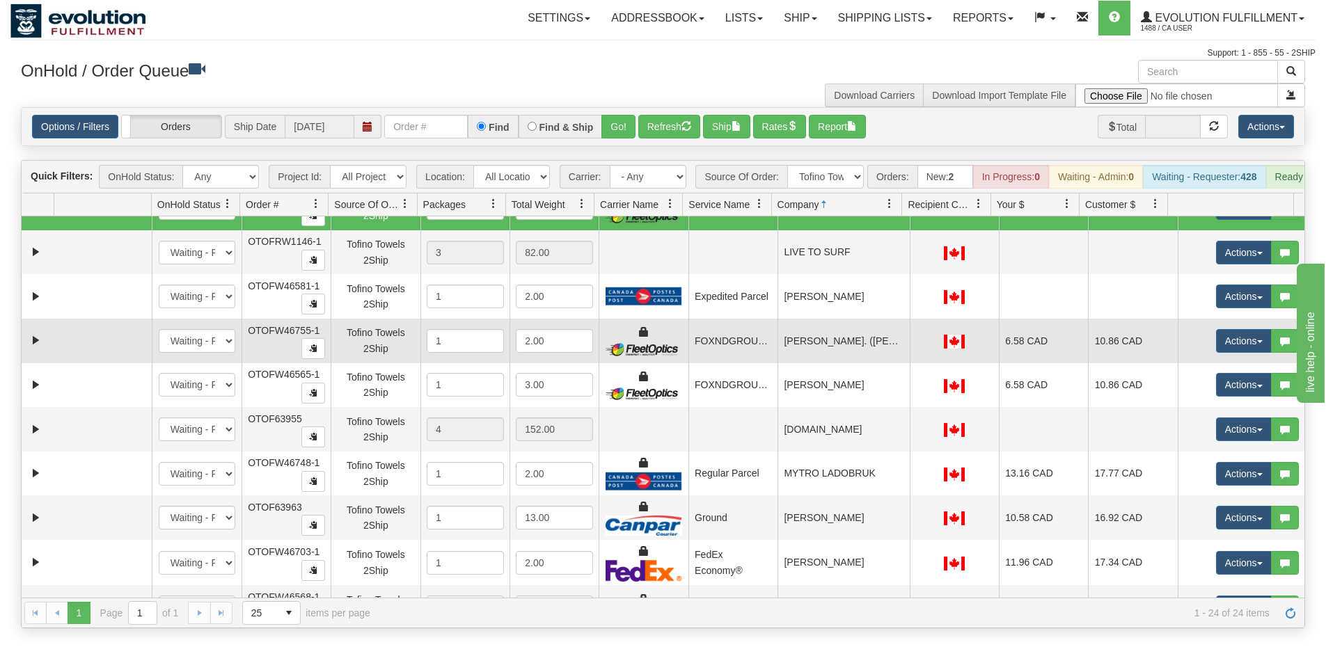
click at [832, 354] on td "[PERSON_NAME]. ([PERSON_NAME])" at bounding box center [843, 341] width 132 height 45
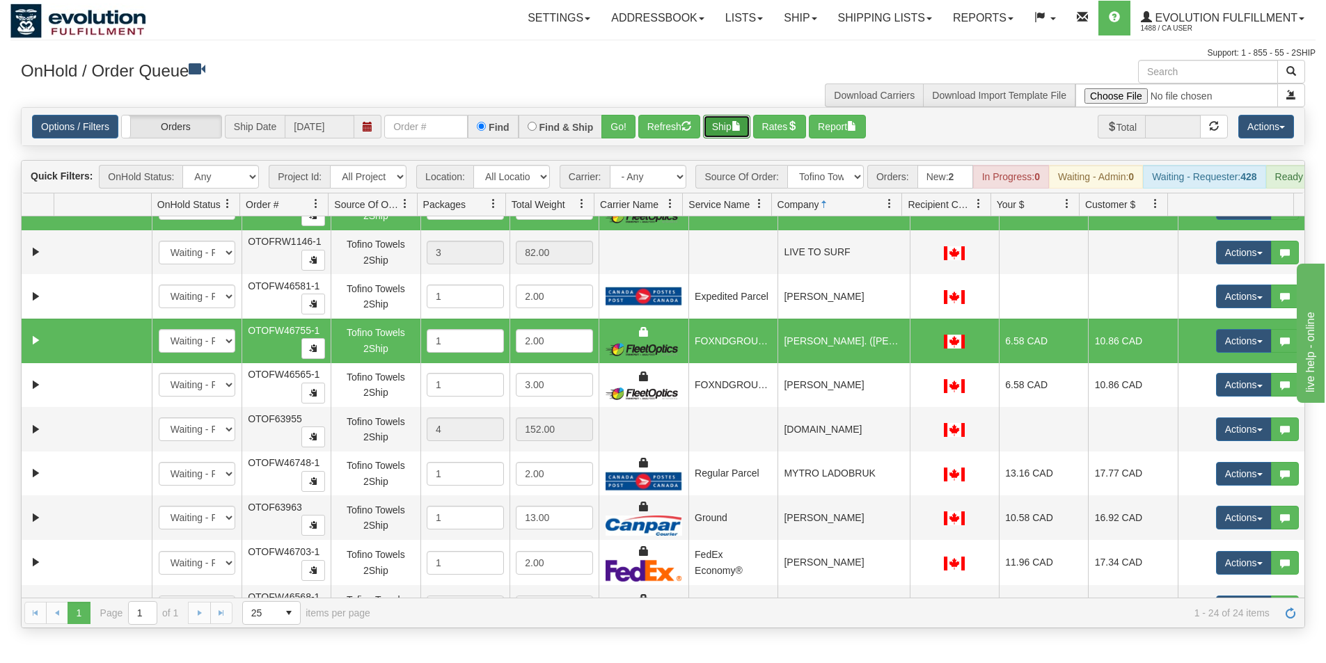
click at [724, 122] on button "Ship" at bounding box center [726, 127] width 47 height 24
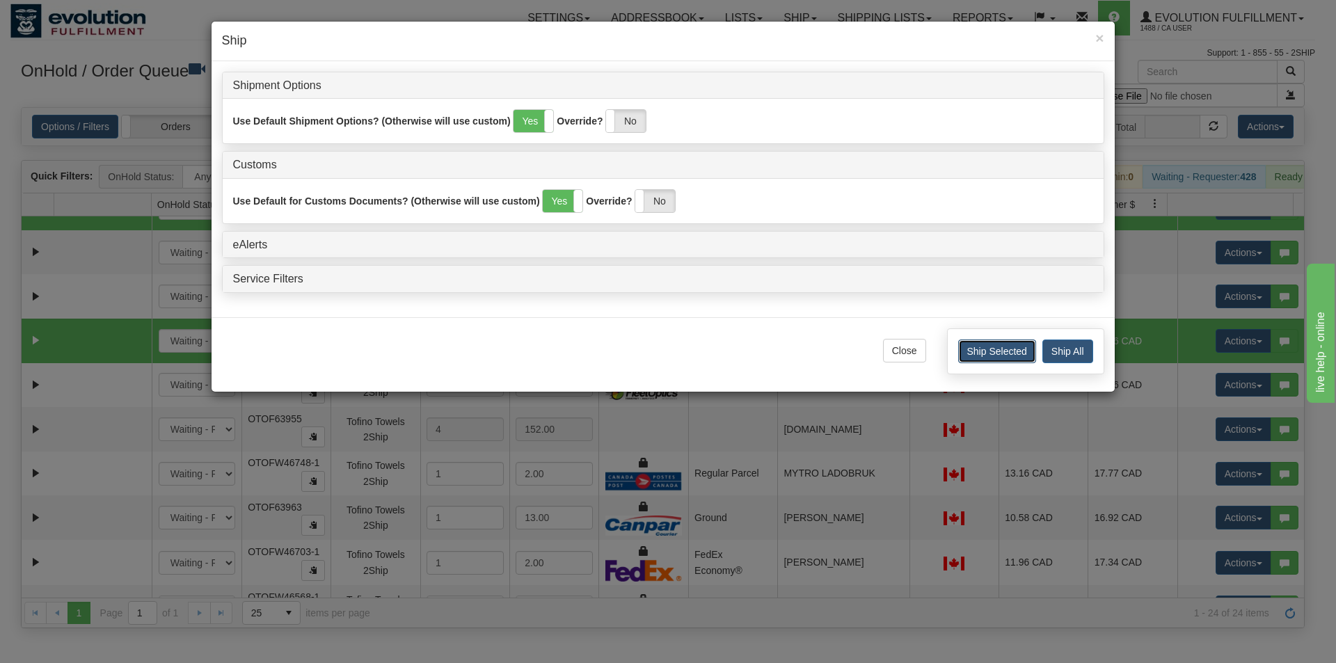
click at [1011, 357] on button "Ship Selected" at bounding box center [997, 352] width 78 height 24
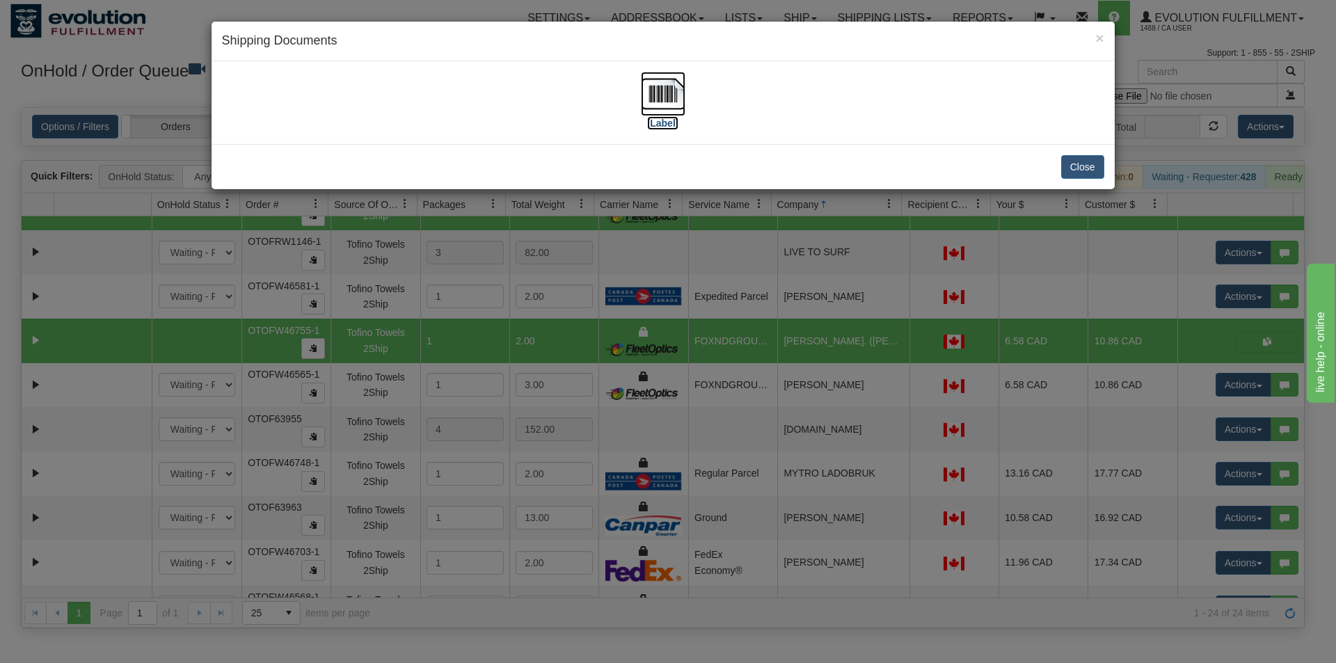
click at [672, 88] on img at bounding box center [663, 94] width 45 height 45
click at [792, 262] on div "× Shipping Documents [Label] Close" at bounding box center [668, 331] width 1336 height 663
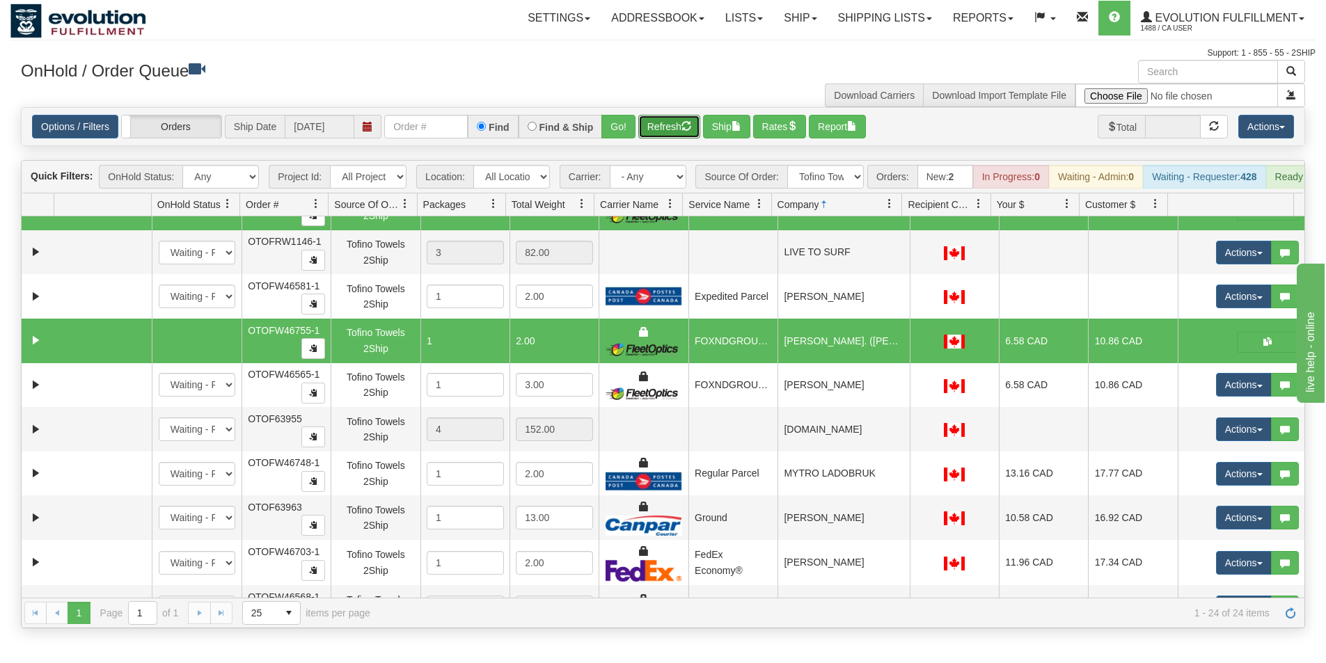
click at [672, 129] on button "Refresh" at bounding box center [669, 127] width 62 height 24
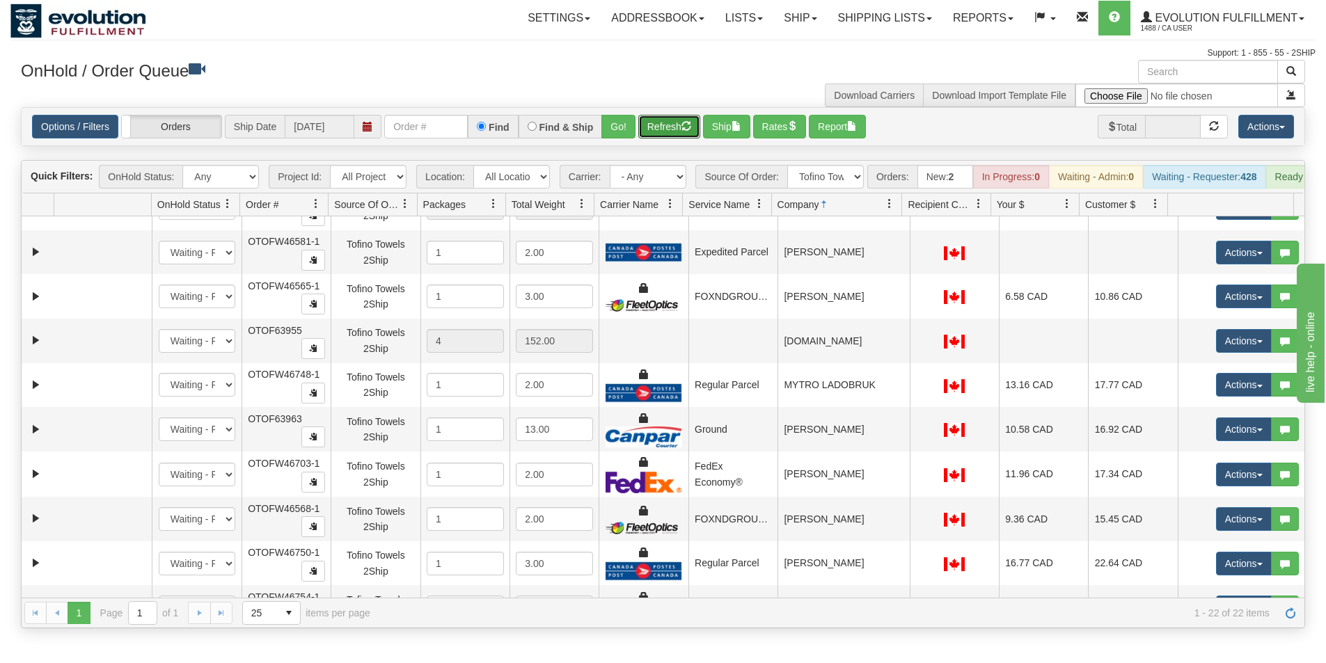
scroll to position [0, 0]
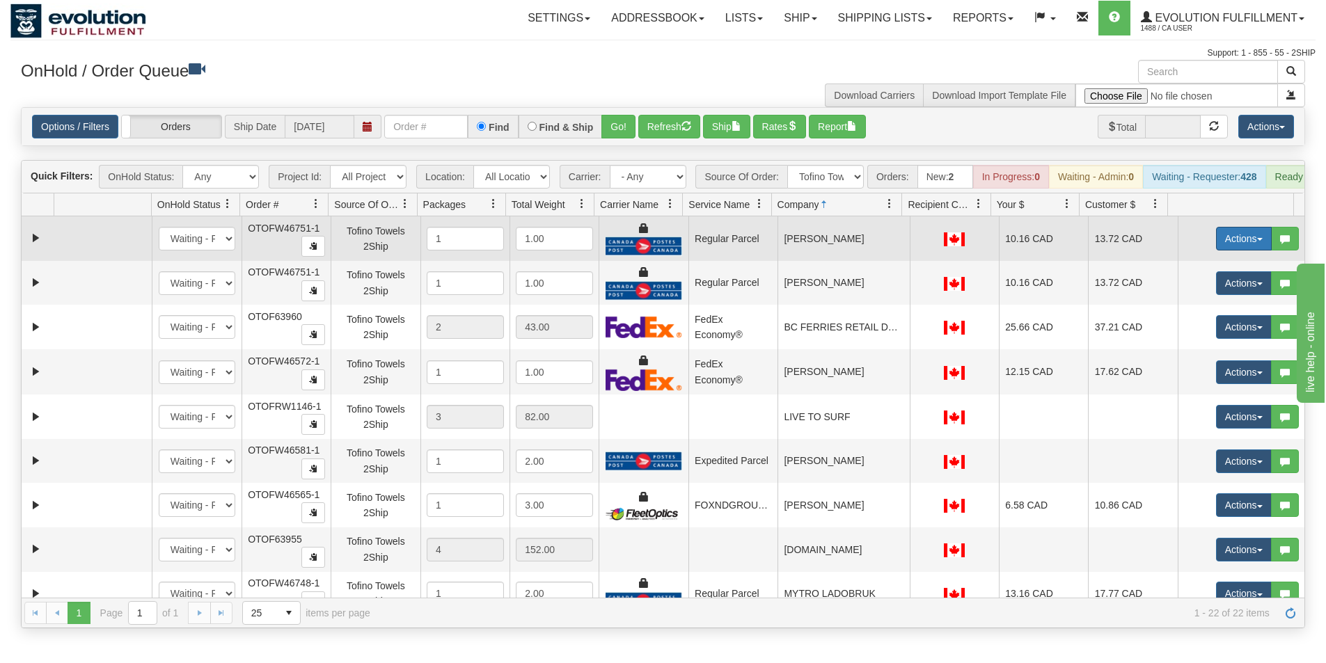
click at [1223, 251] on button "Actions" at bounding box center [1244, 239] width 56 height 24
click at [1189, 307] on span "Rate All Services" at bounding box center [1215, 301] width 84 height 11
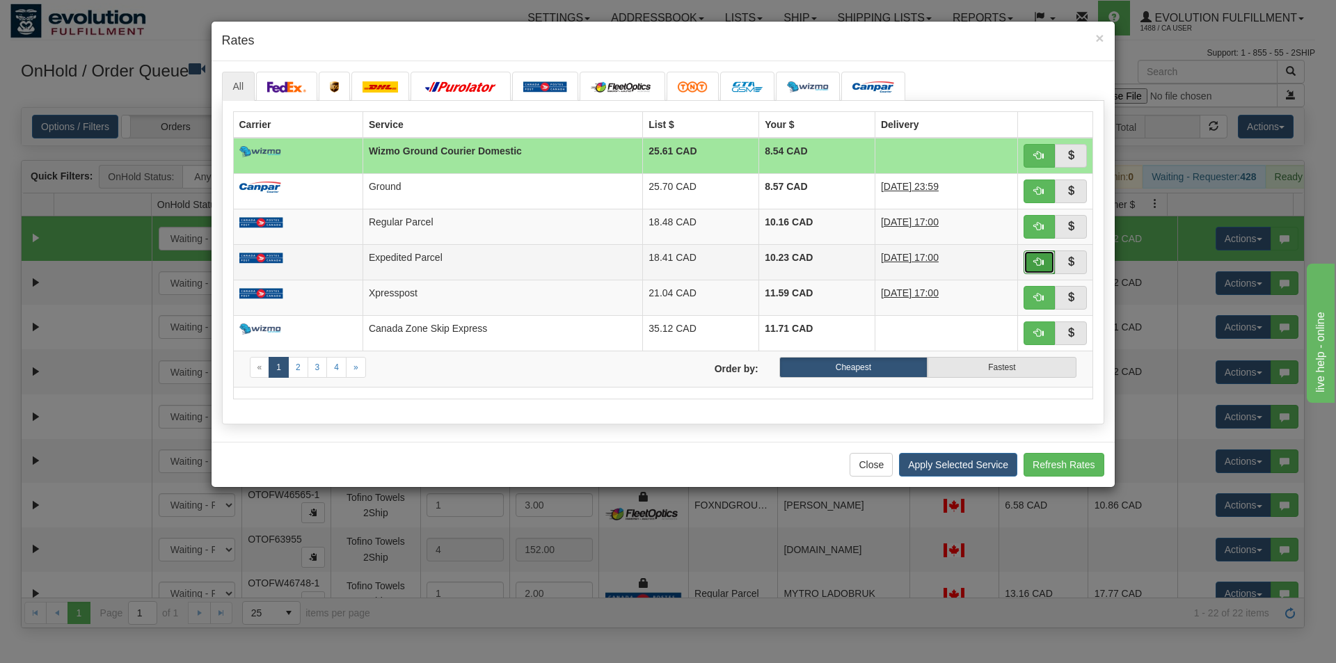
click at [1036, 261] on span "button" at bounding box center [1039, 262] width 10 height 10
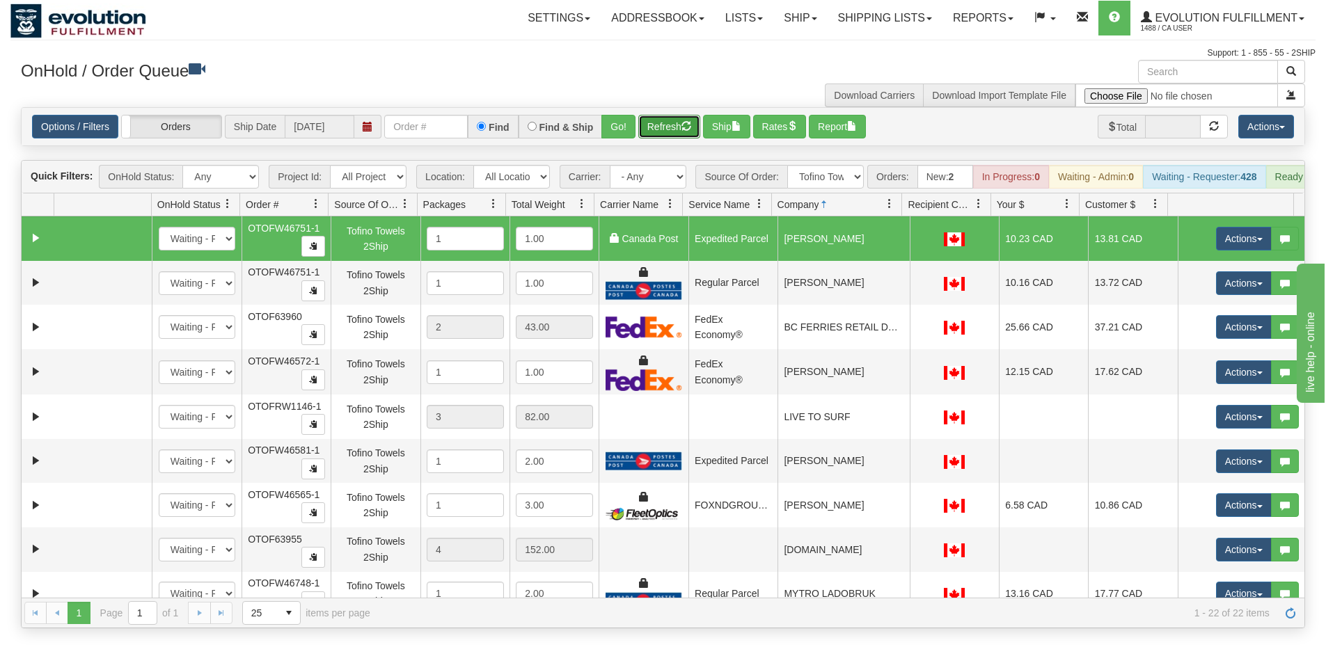
click at [688, 131] on span "button" at bounding box center [686, 126] width 10 height 10
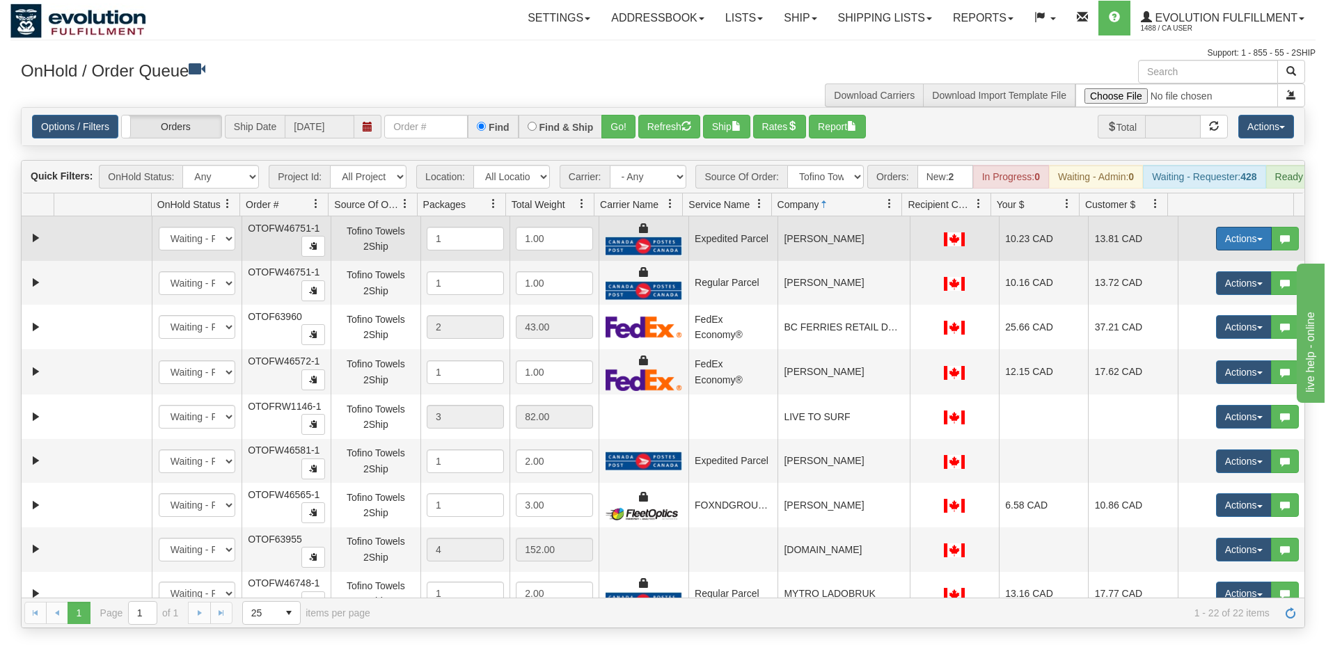
click at [1231, 246] on button "Actions" at bounding box center [1244, 239] width 56 height 24
click at [1187, 325] on span "Ship" at bounding box center [1187, 319] width 29 height 11
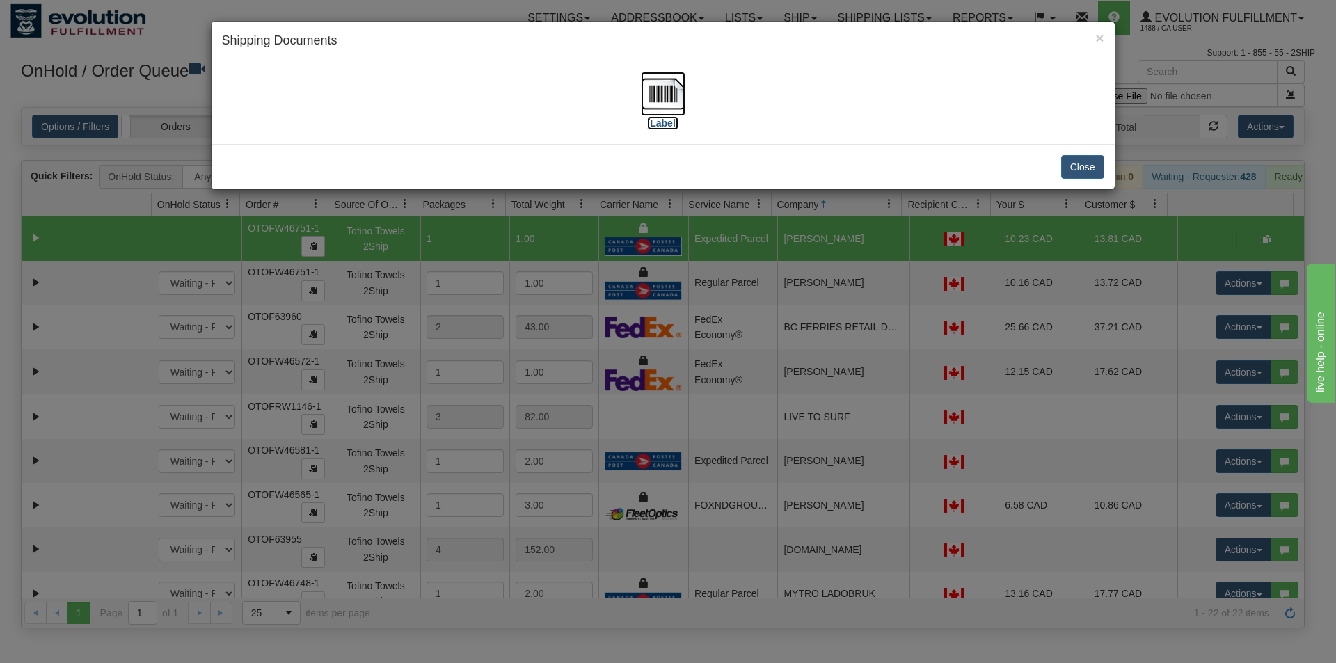
click at [670, 100] on img at bounding box center [663, 94] width 45 height 45
click at [921, 410] on div "× Shipping Documents [Label] Close" at bounding box center [668, 331] width 1336 height 663
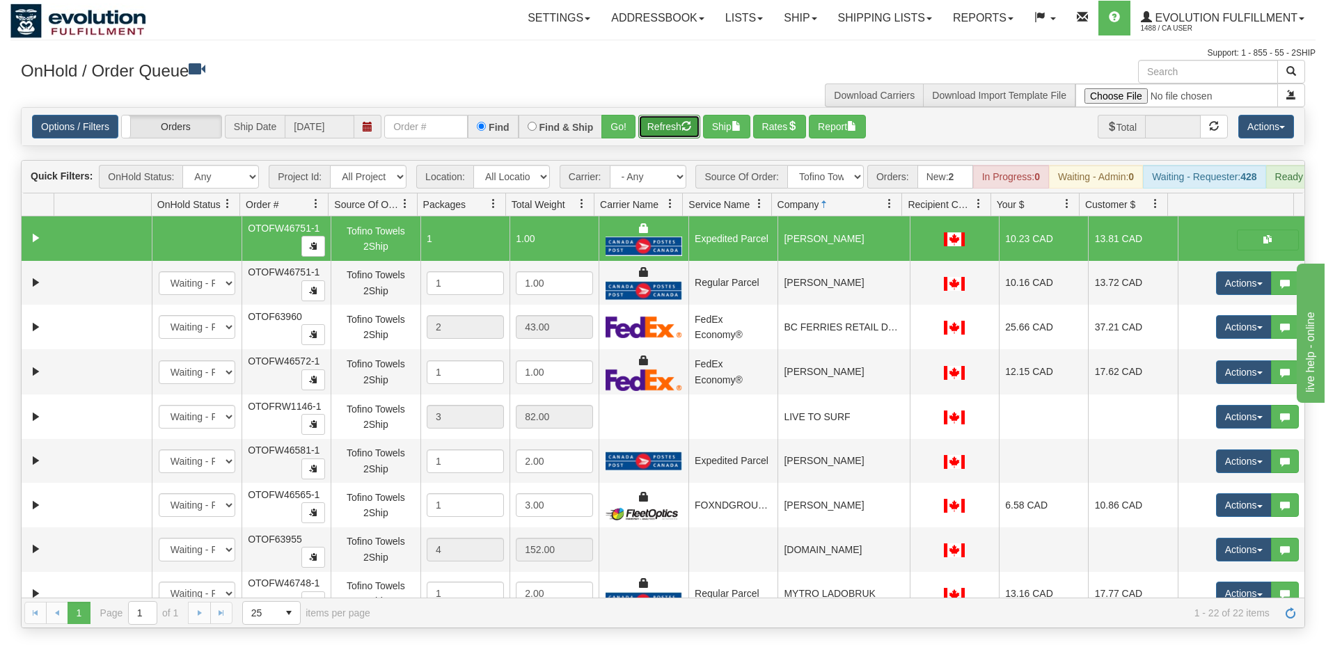
click at [676, 133] on button "Refresh" at bounding box center [669, 127] width 62 height 24
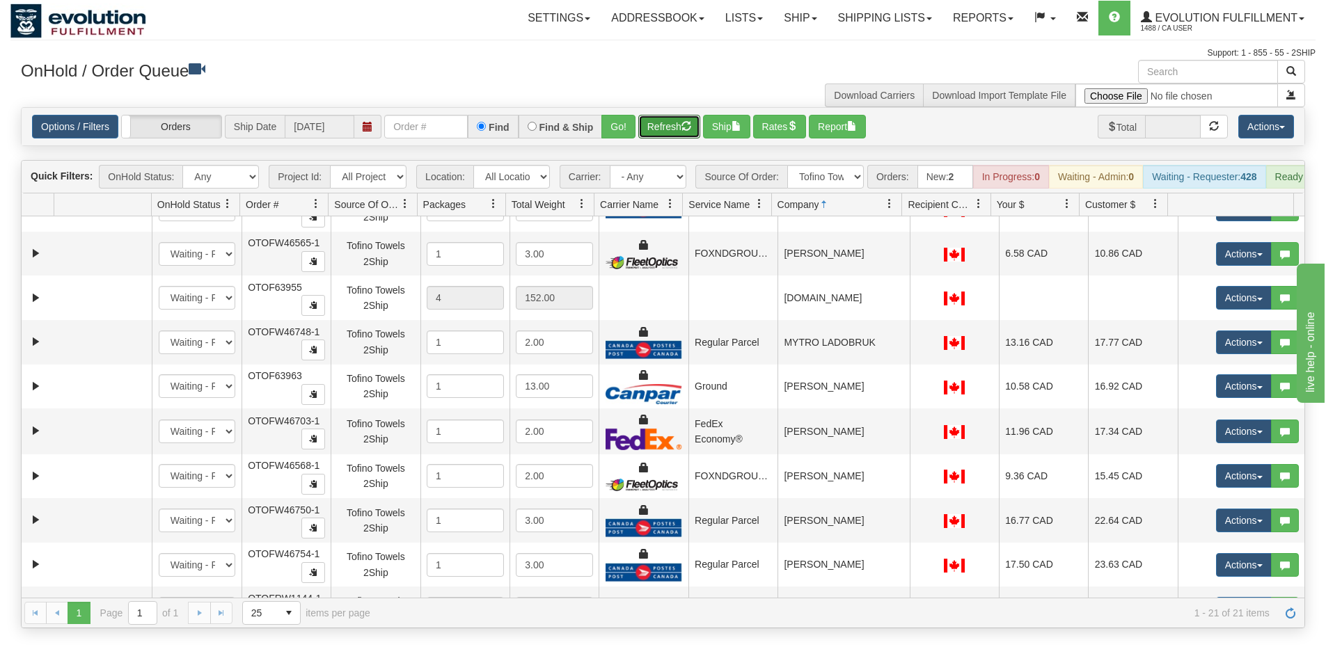
scroll to position [209, 0]
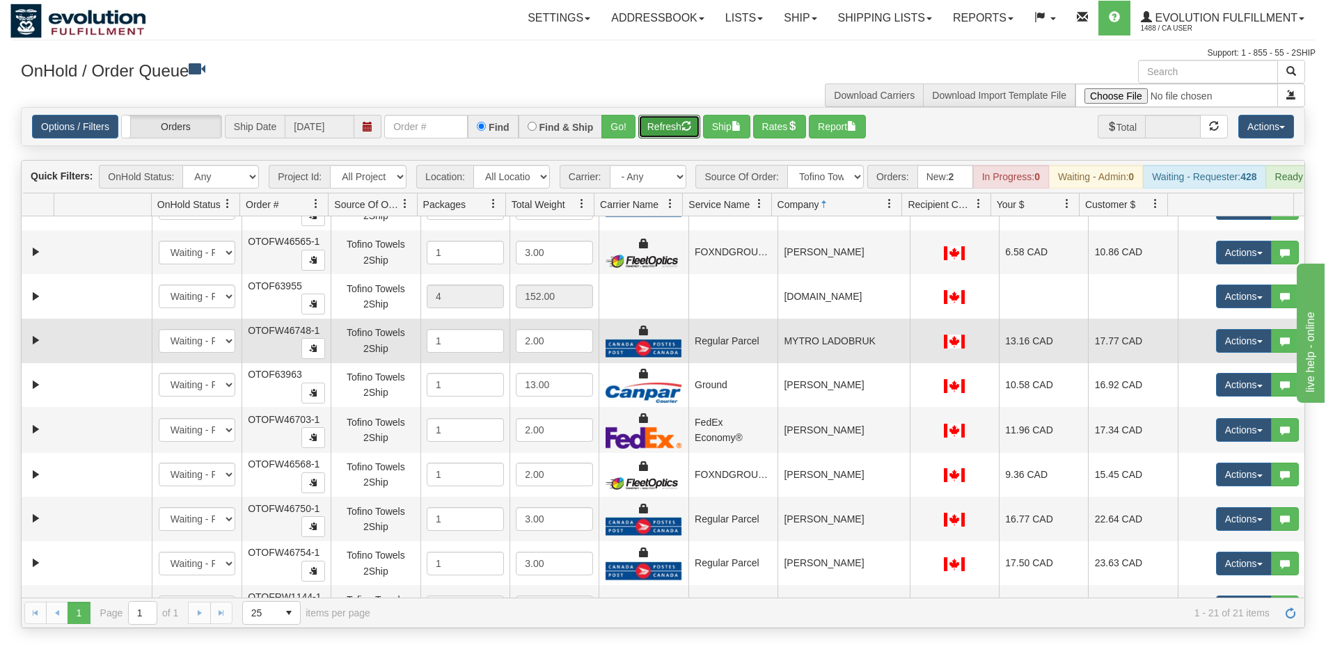
click at [841, 363] on td "MYTRO LADOBRUK" at bounding box center [843, 341] width 132 height 45
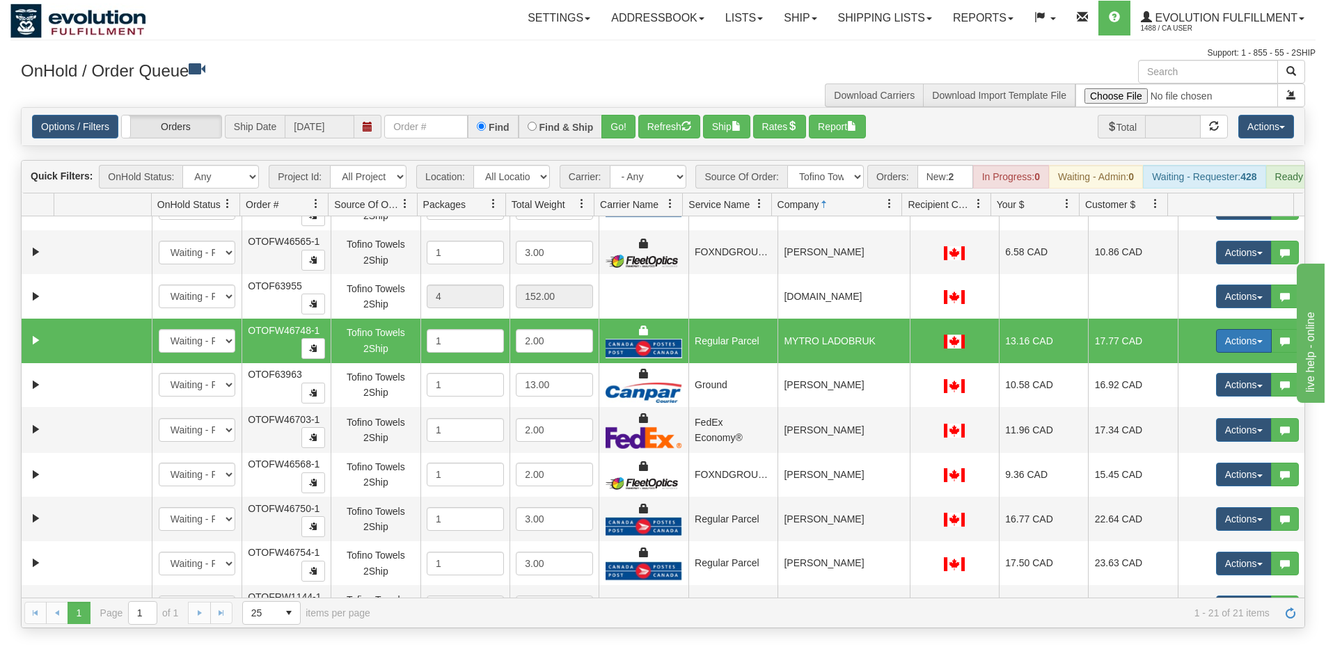
click at [1221, 353] on button "Actions" at bounding box center [1244, 341] width 56 height 24
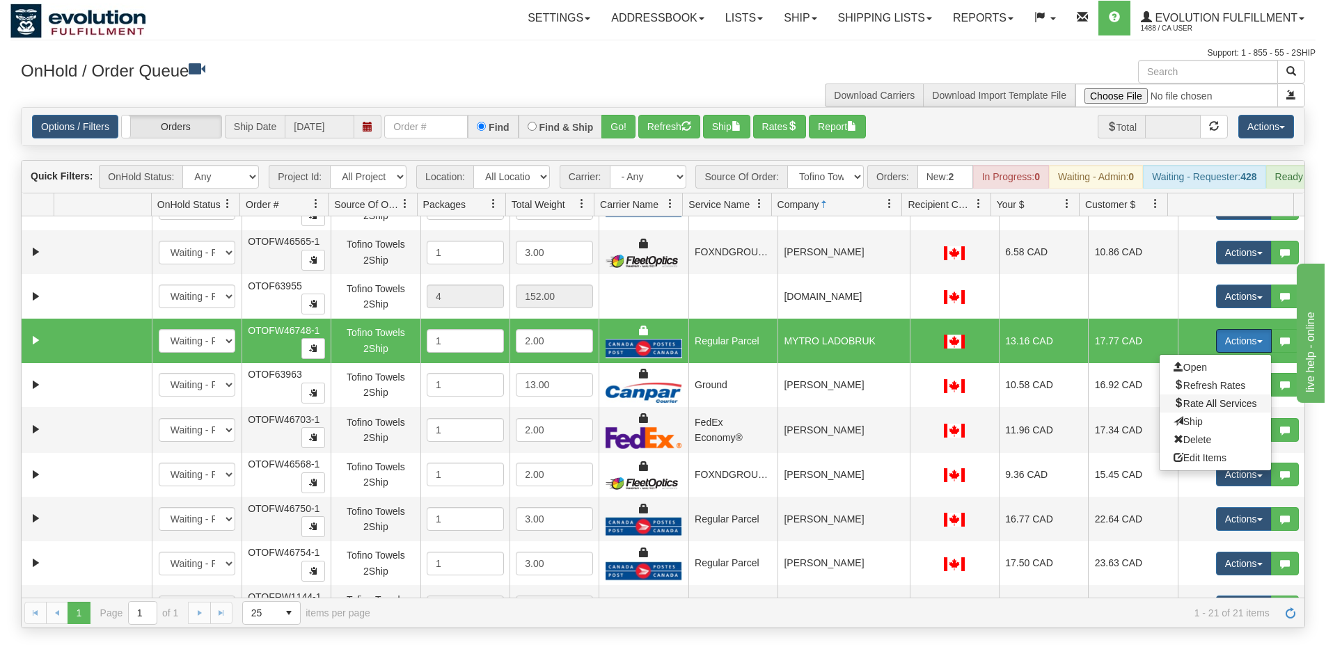
click at [1195, 409] on span "Rate All Services" at bounding box center [1215, 403] width 84 height 11
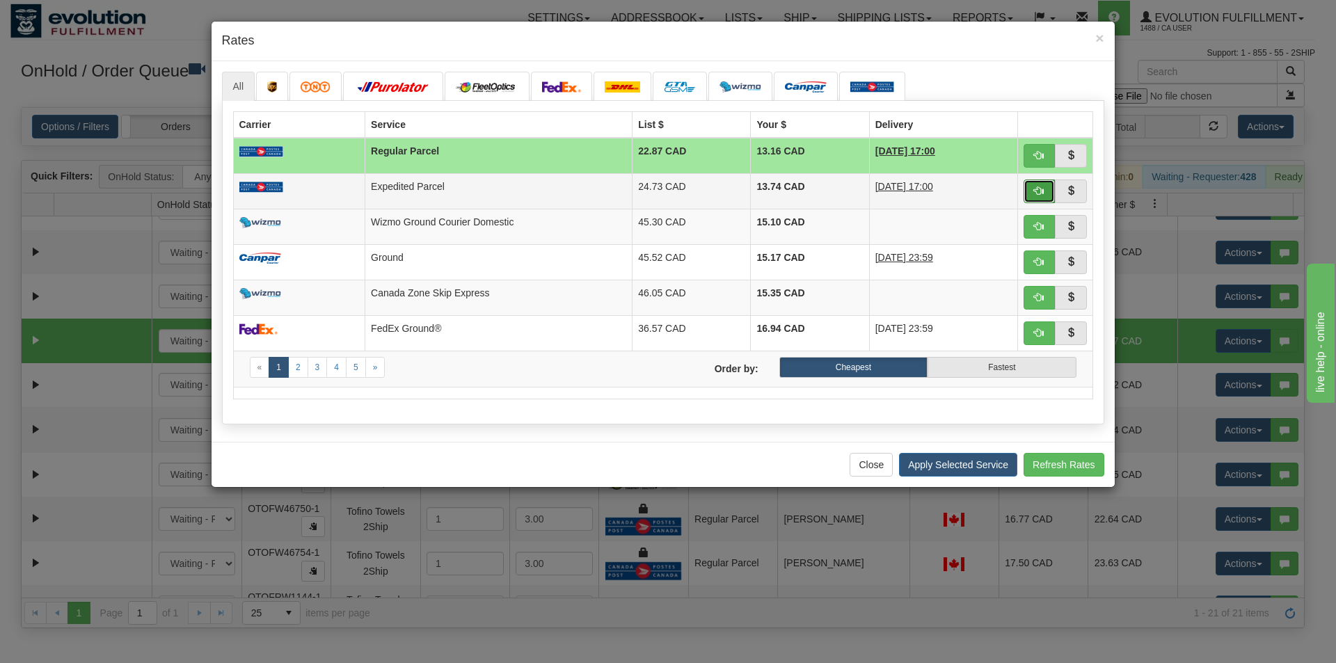
click at [1034, 197] on button "button" at bounding box center [1040, 192] width 32 height 24
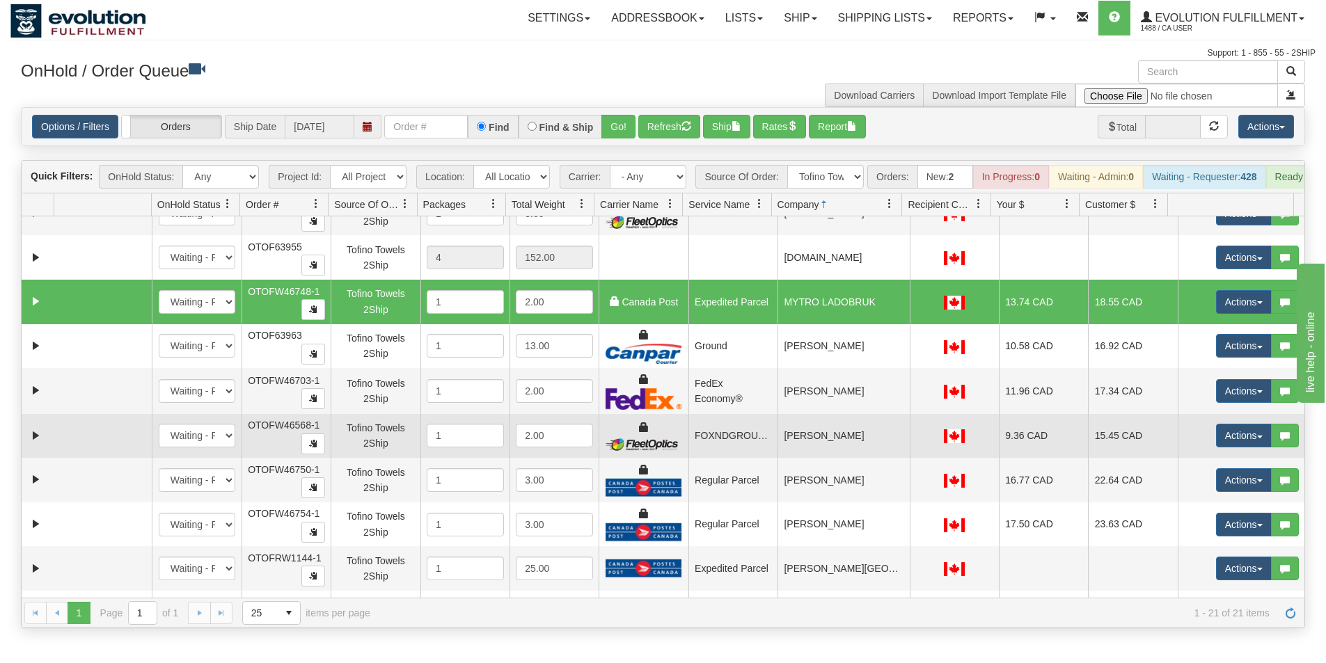
scroll to position [278, 0]
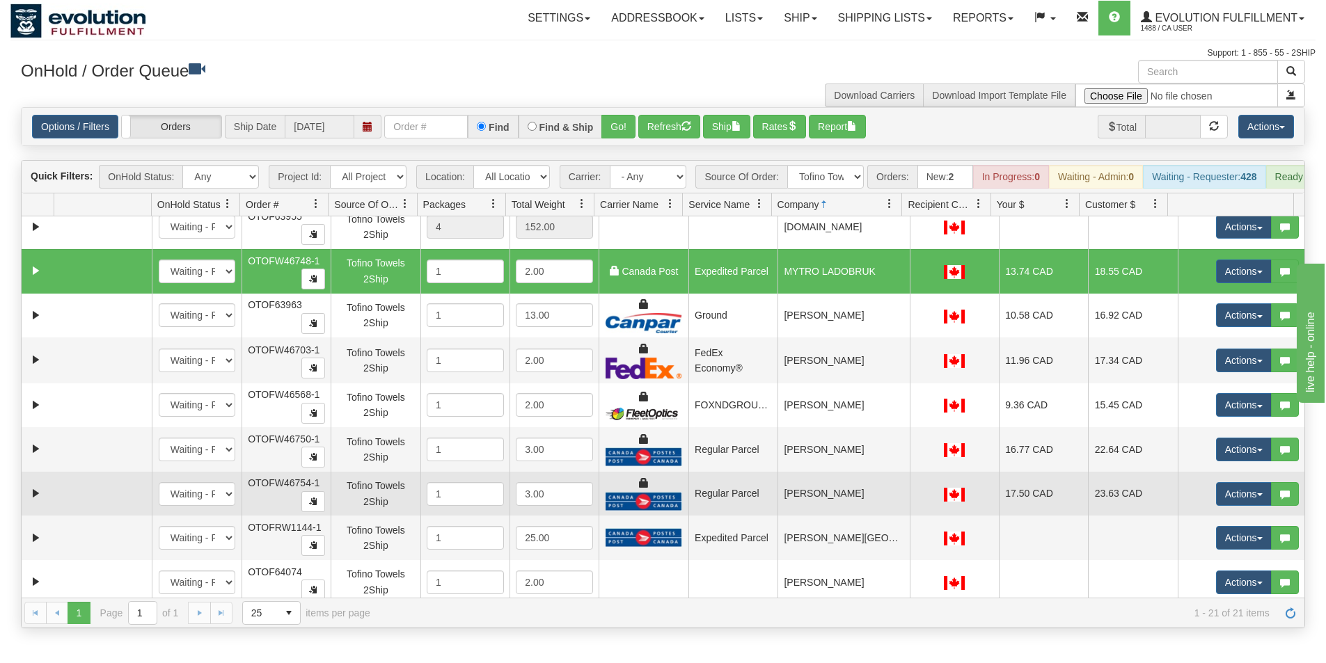
click at [749, 512] on td "Regular Parcel" at bounding box center [732, 494] width 89 height 45
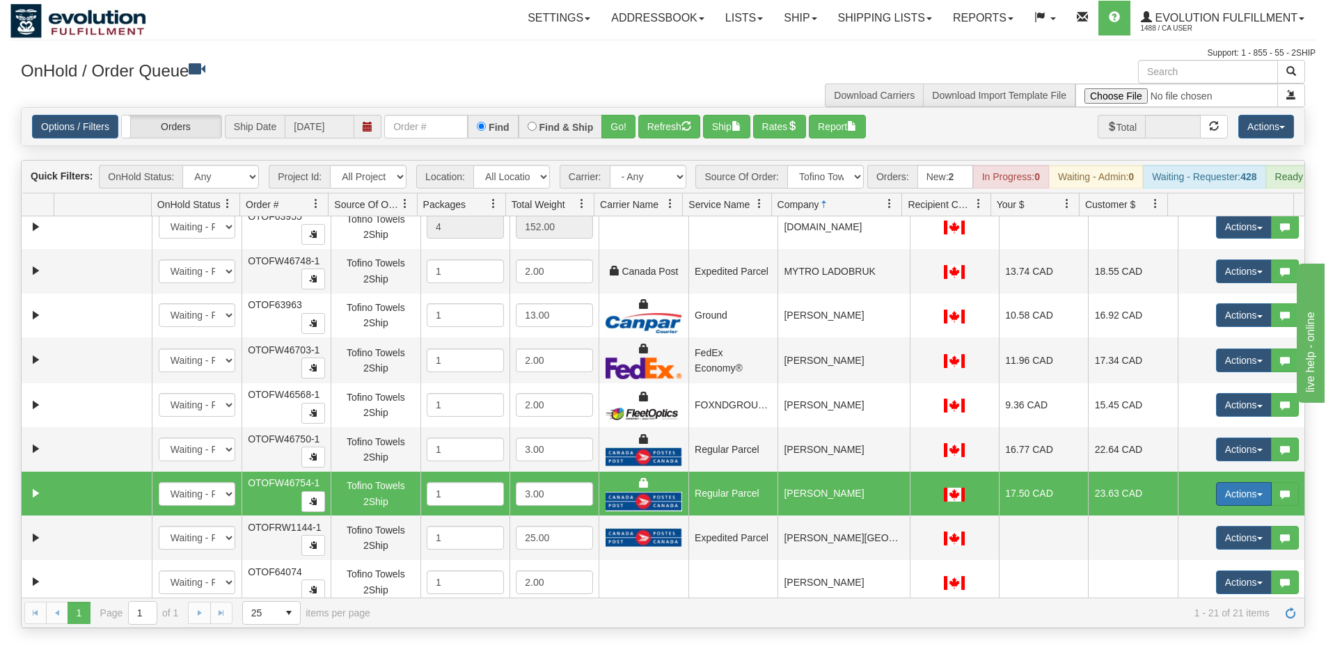
click at [1232, 502] on button "Actions" at bounding box center [1244, 494] width 56 height 24
click at [1214, 562] on span "Rate All Services" at bounding box center [1215, 556] width 84 height 11
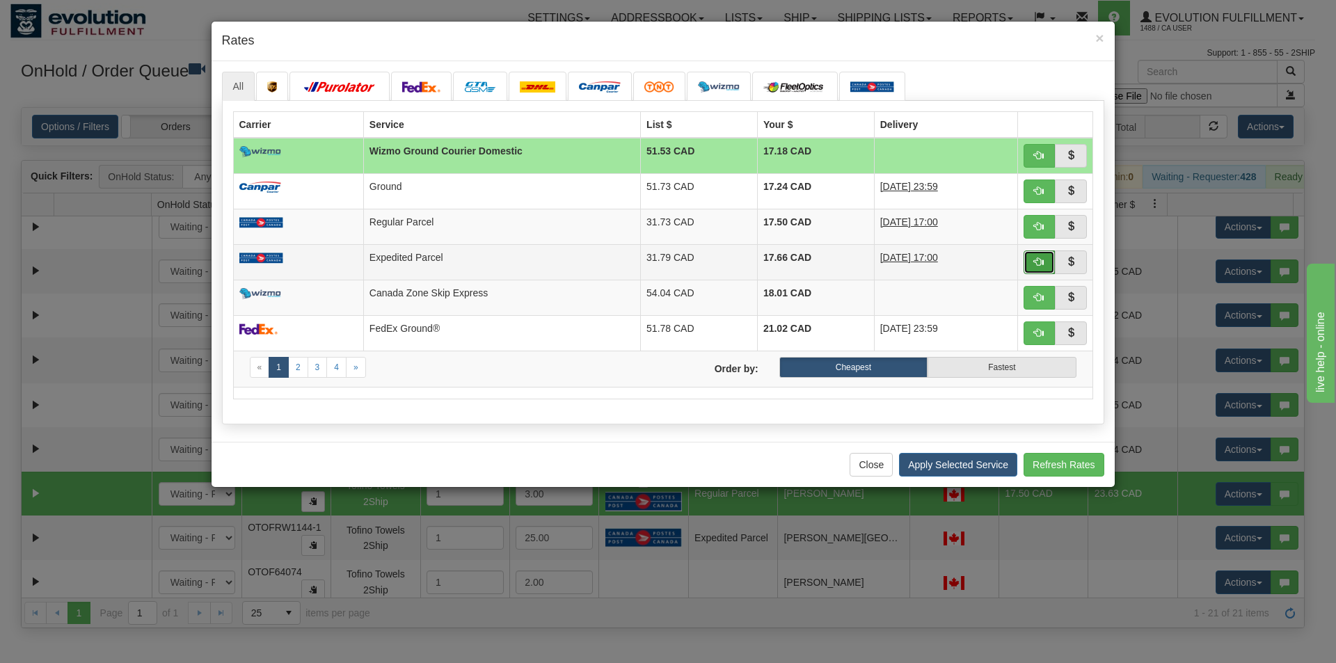
click at [1039, 262] on span "button" at bounding box center [1039, 262] width 10 height 10
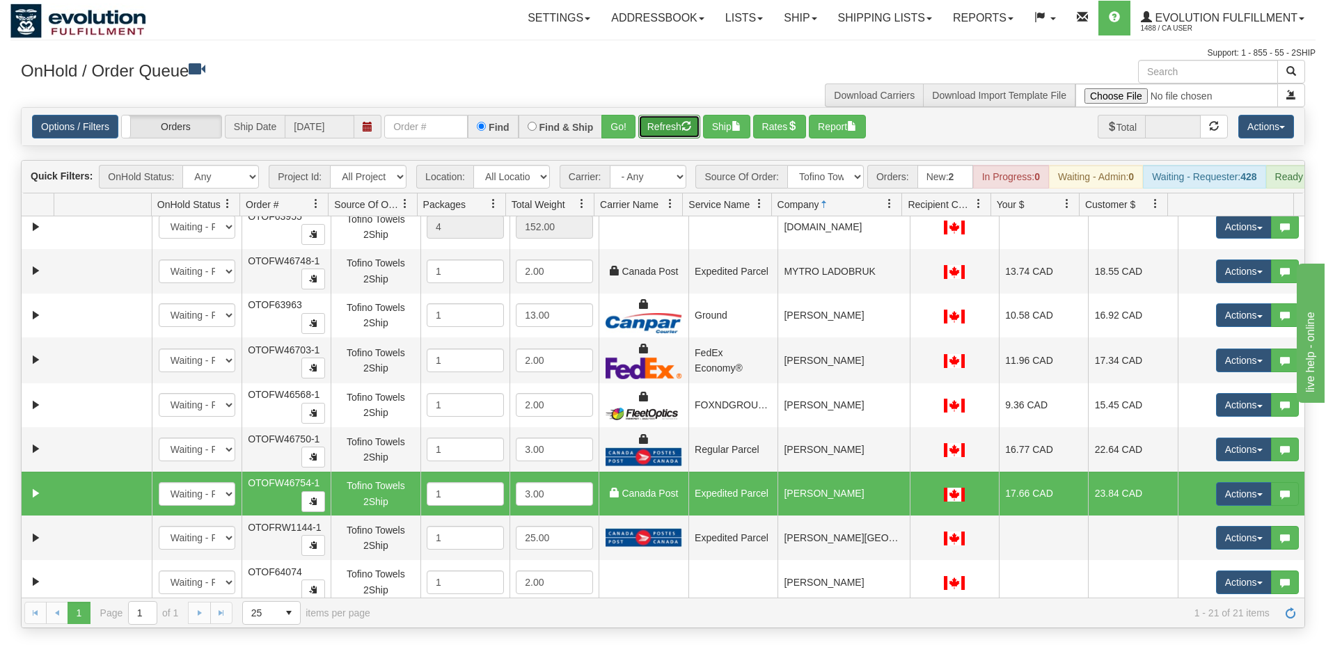
click at [653, 118] on button "Refresh" at bounding box center [669, 127] width 62 height 24
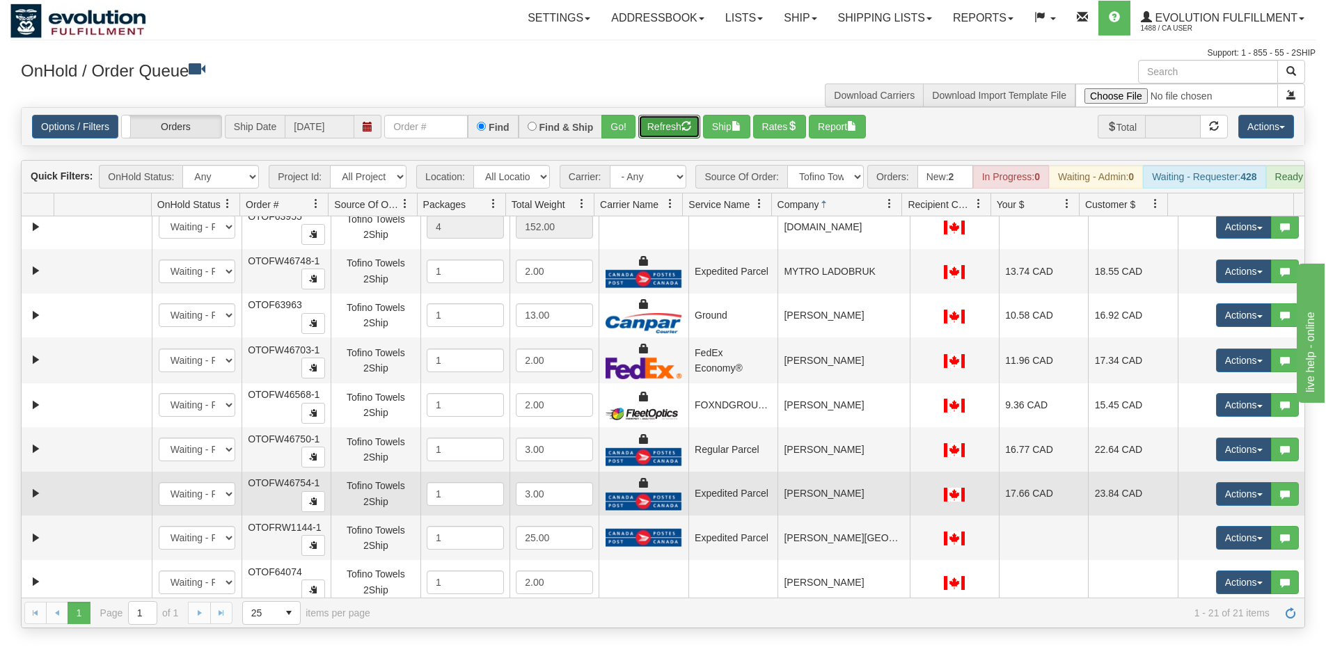
click at [819, 508] on td "[PERSON_NAME]" at bounding box center [843, 494] width 132 height 45
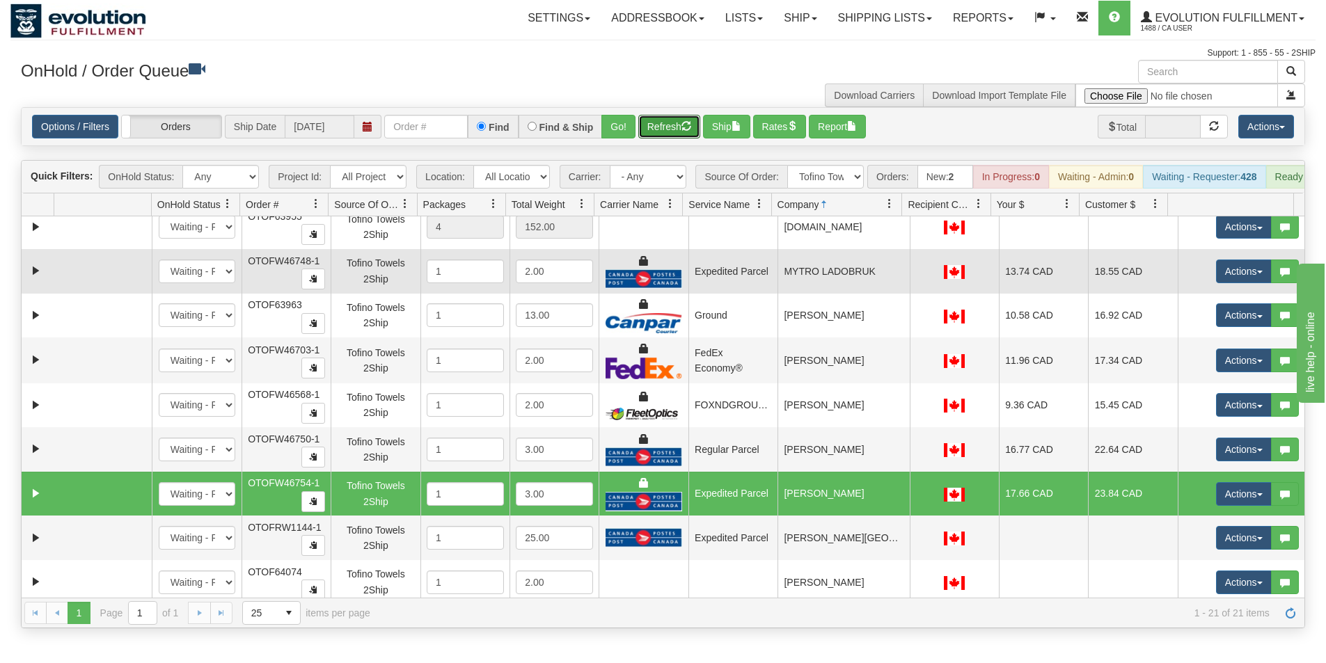
click at [818, 287] on td "MYTRO LADOBRUK" at bounding box center [843, 271] width 132 height 45
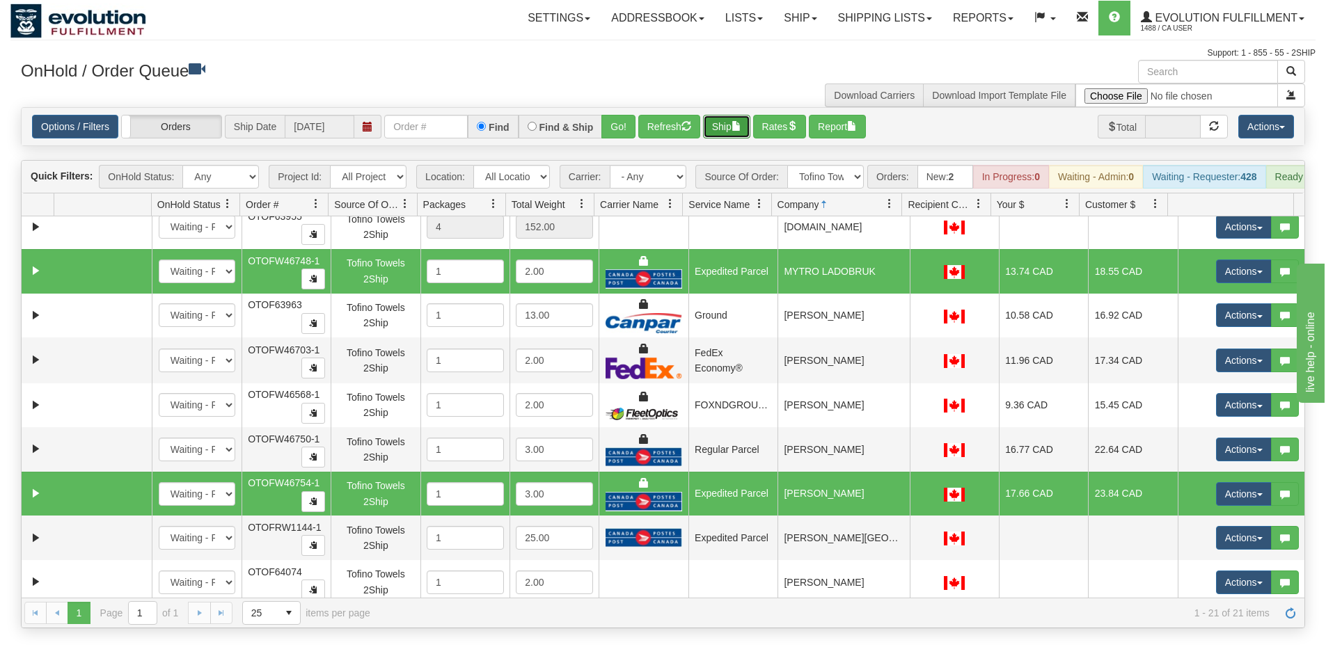
click at [727, 123] on button "Ship" at bounding box center [726, 127] width 47 height 24
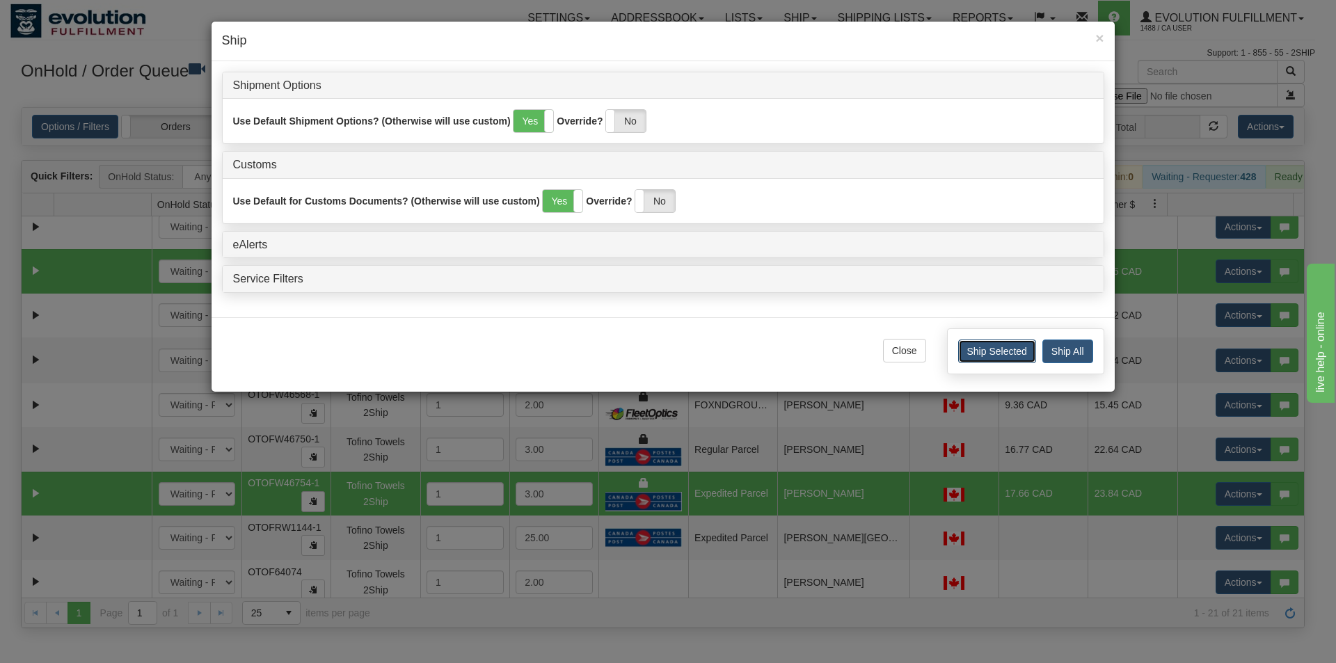
click at [979, 345] on button "Ship Selected" at bounding box center [997, 352] width 78 height 24
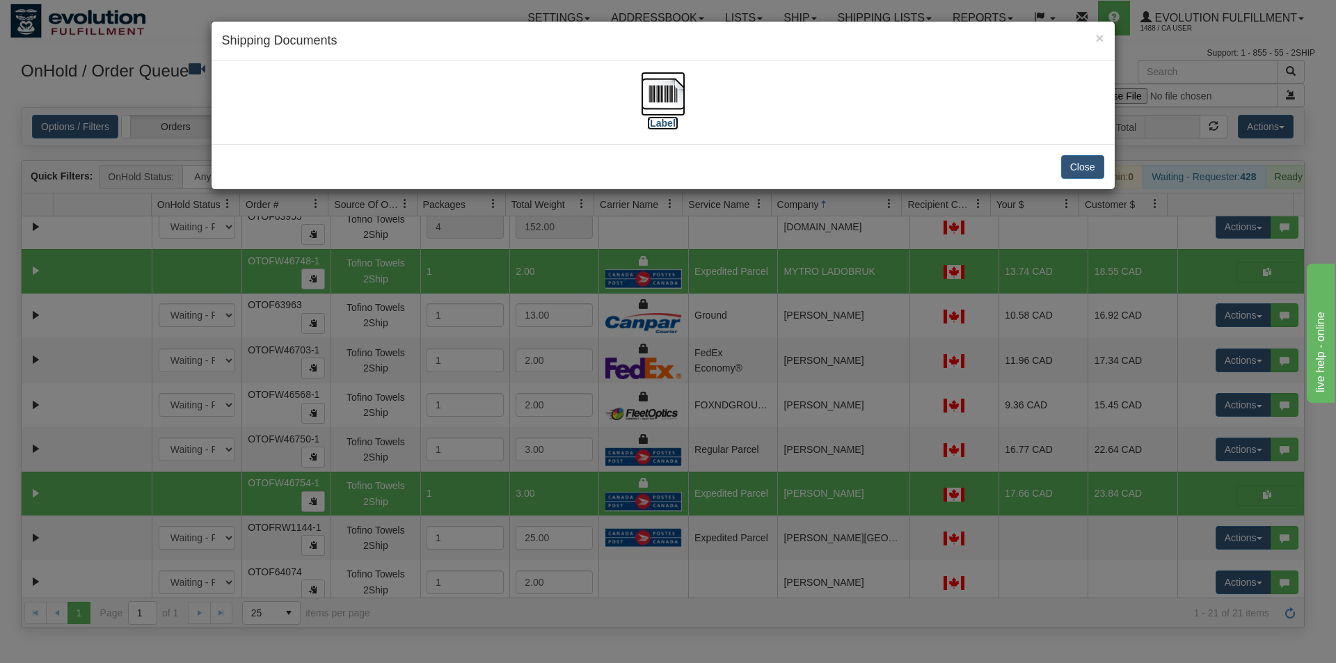
click at [651, 93] on img at bounding box center [663, 94] width 45 height 45
click at [815, 324] on div "× Shipping Documents [Label] Close" at bounding box center [668, 331] width 1336 height 663
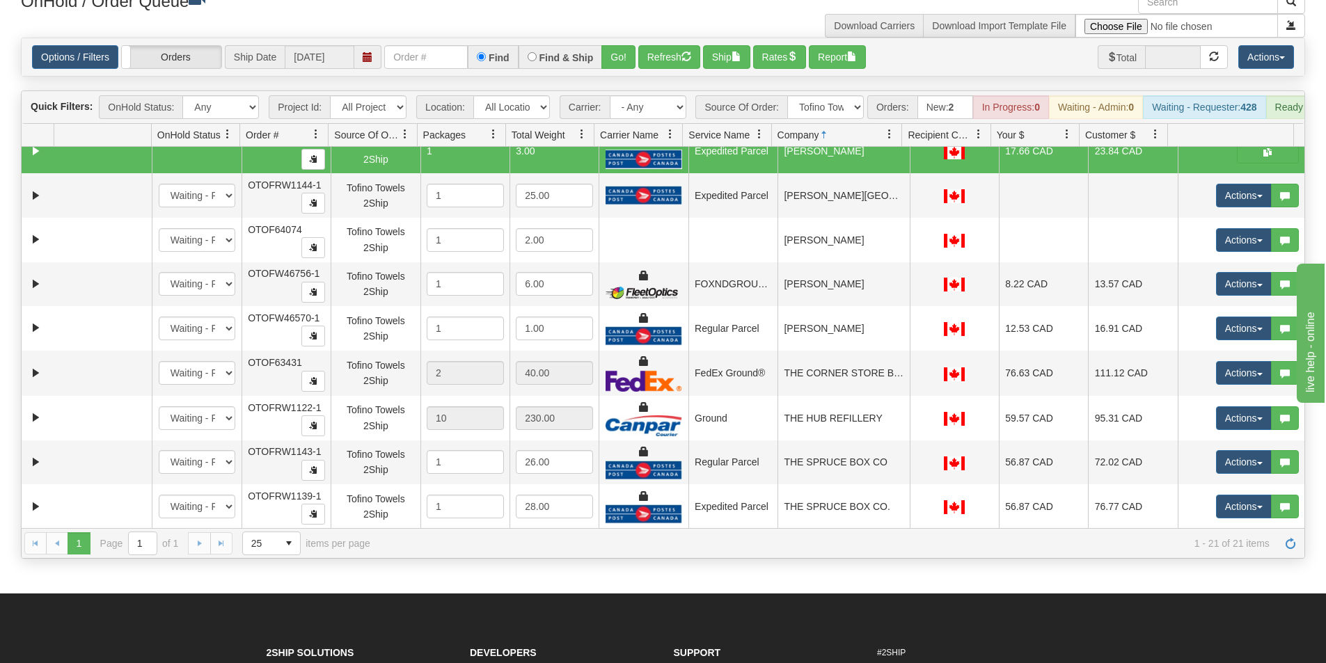
scroll to position [0, 0]
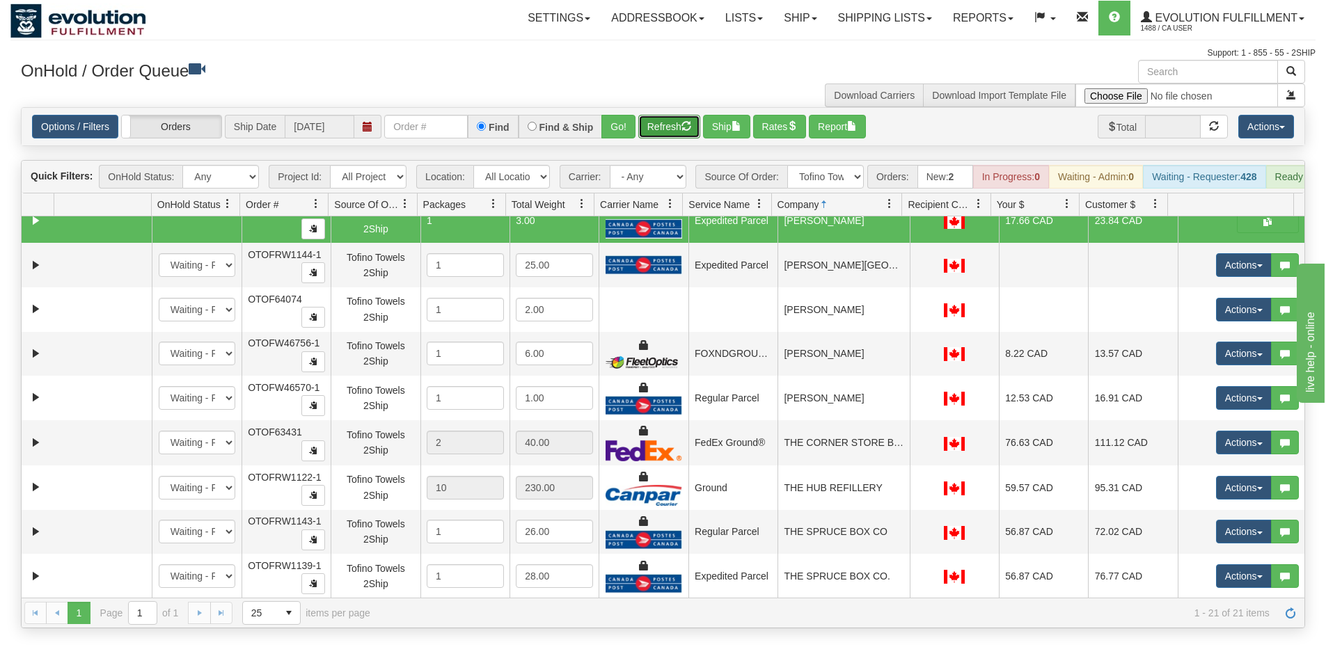
click at [662, 127] on button "Refresh" at bounding box center [669, 127] width 62 height 24
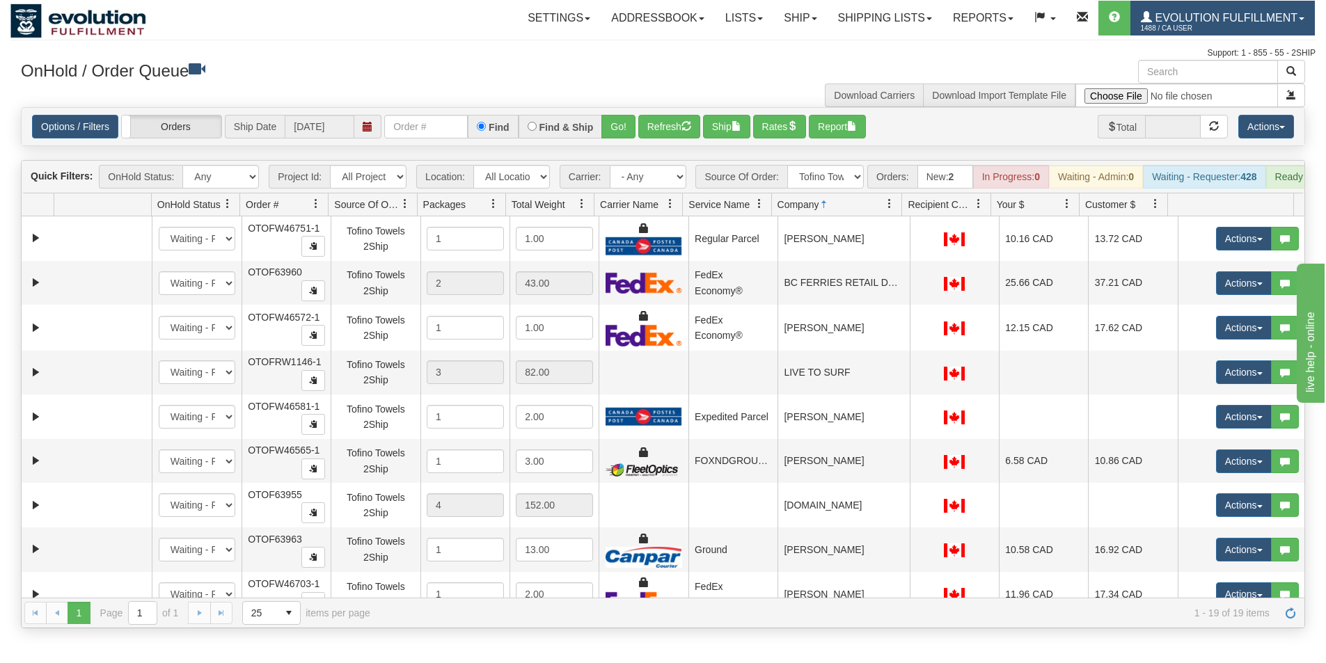
click at [1251, 3] on link "Evolution Fulfillment 1488 / CA User" at bounding box center [1222, 18] width 184 height 35
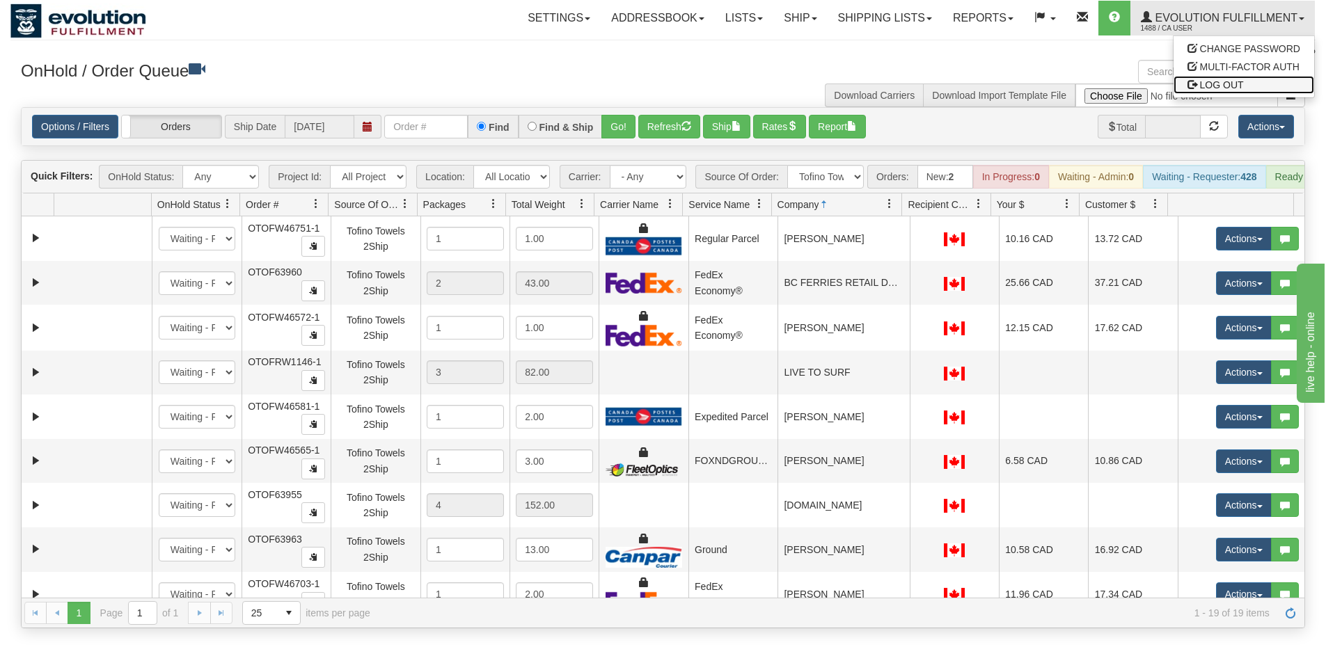
click at [1243, 85] on span "LOG OUT" at bounding box center [1222, 84] width 44 height 11
